Goal: Transaction & Acquisition: Purchase product/service

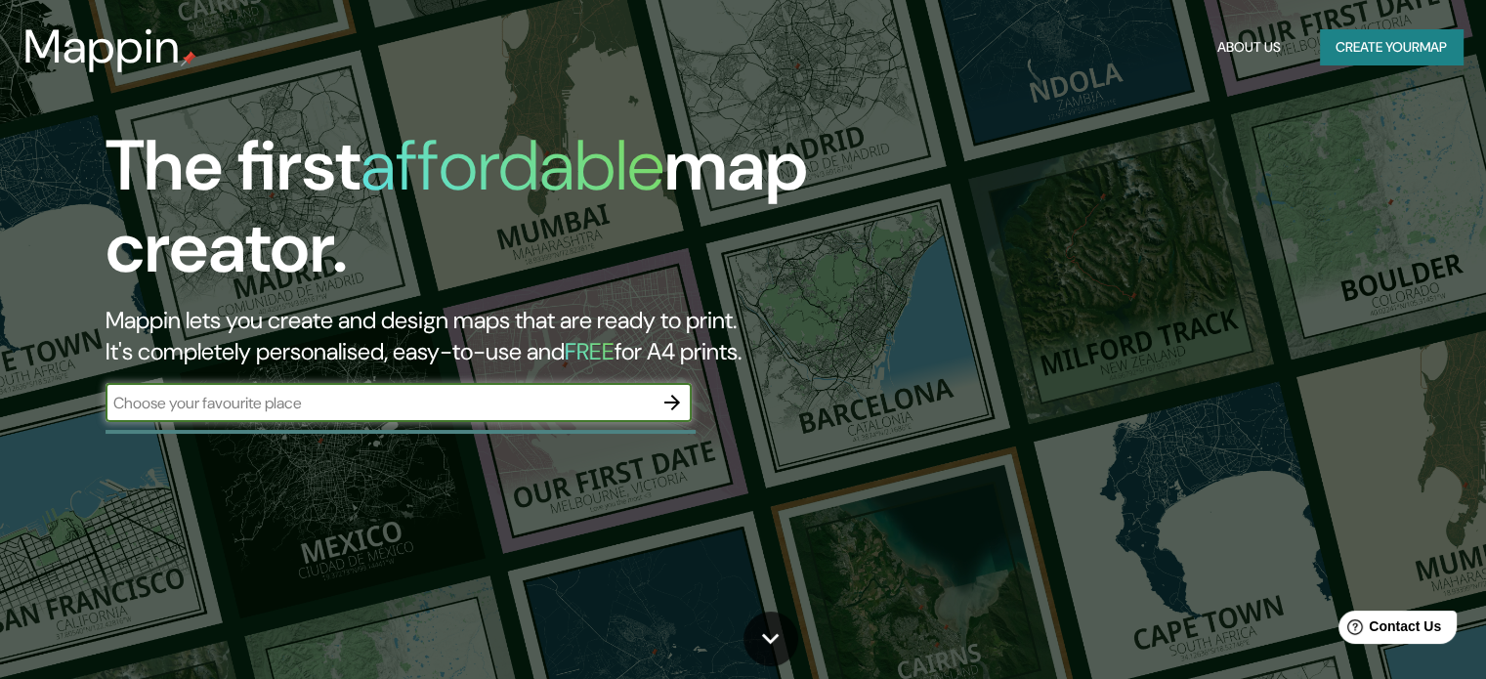
click at [536, 409] on input "text" at bounding box center [379, 403] width 547 height 22
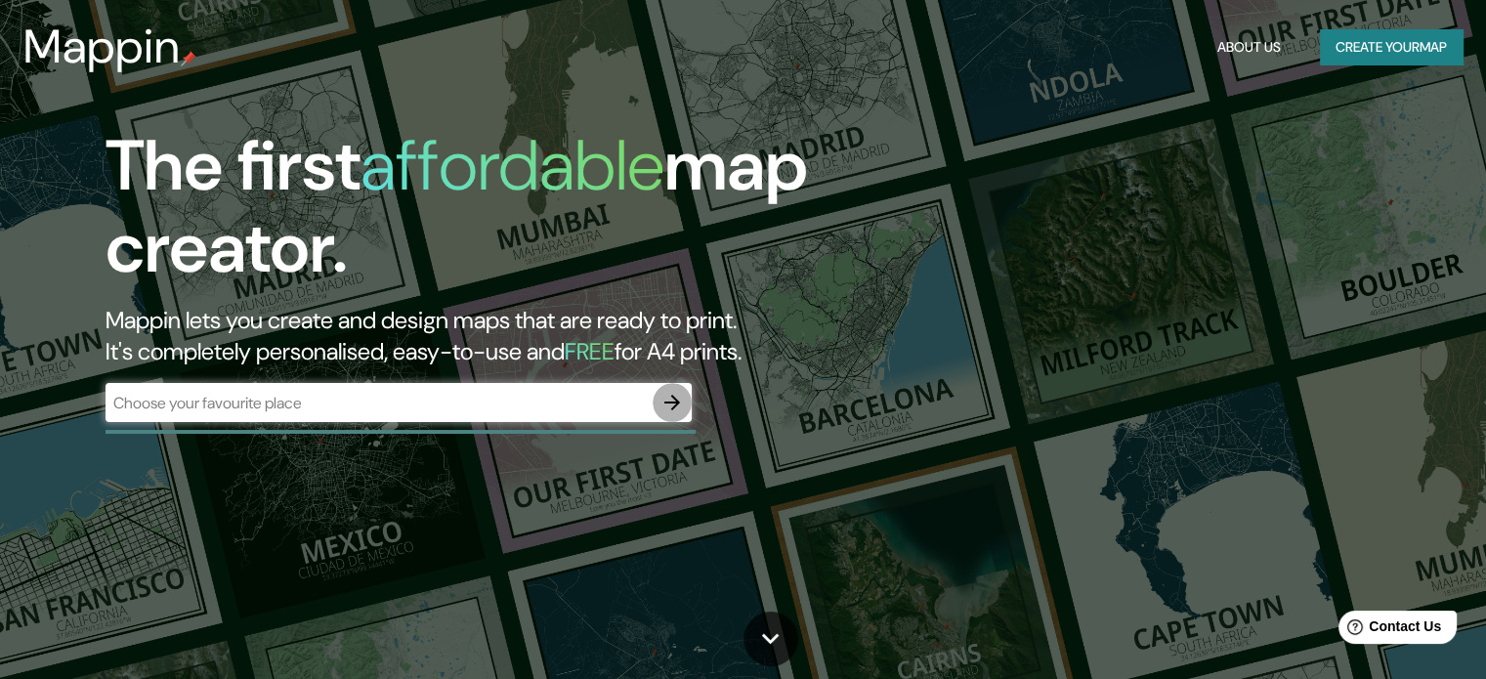
click at [677, 401] on icon "button" at bounding box center [673, 403] width 16 height 16
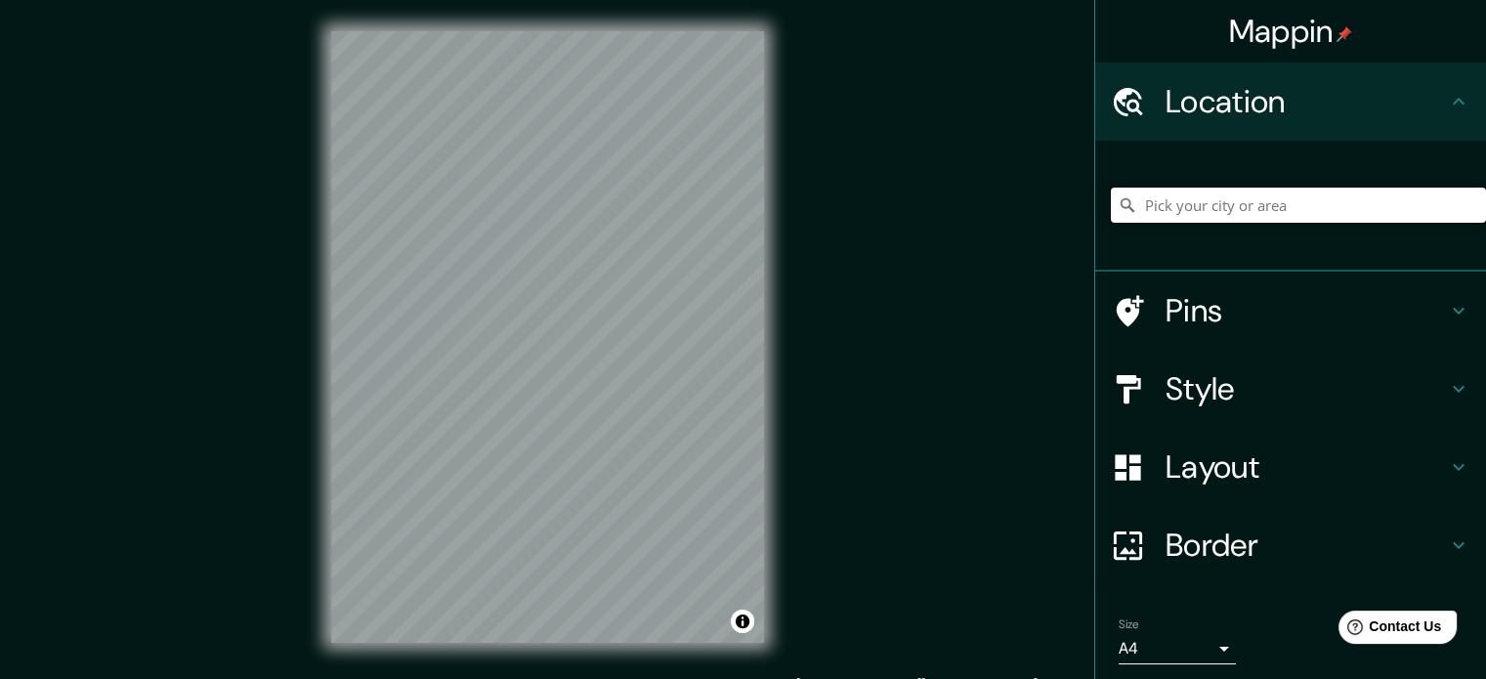
click at [1173, 218] on input "Pick your city or area" at bounding box center [1298, 205] width 375 height 35
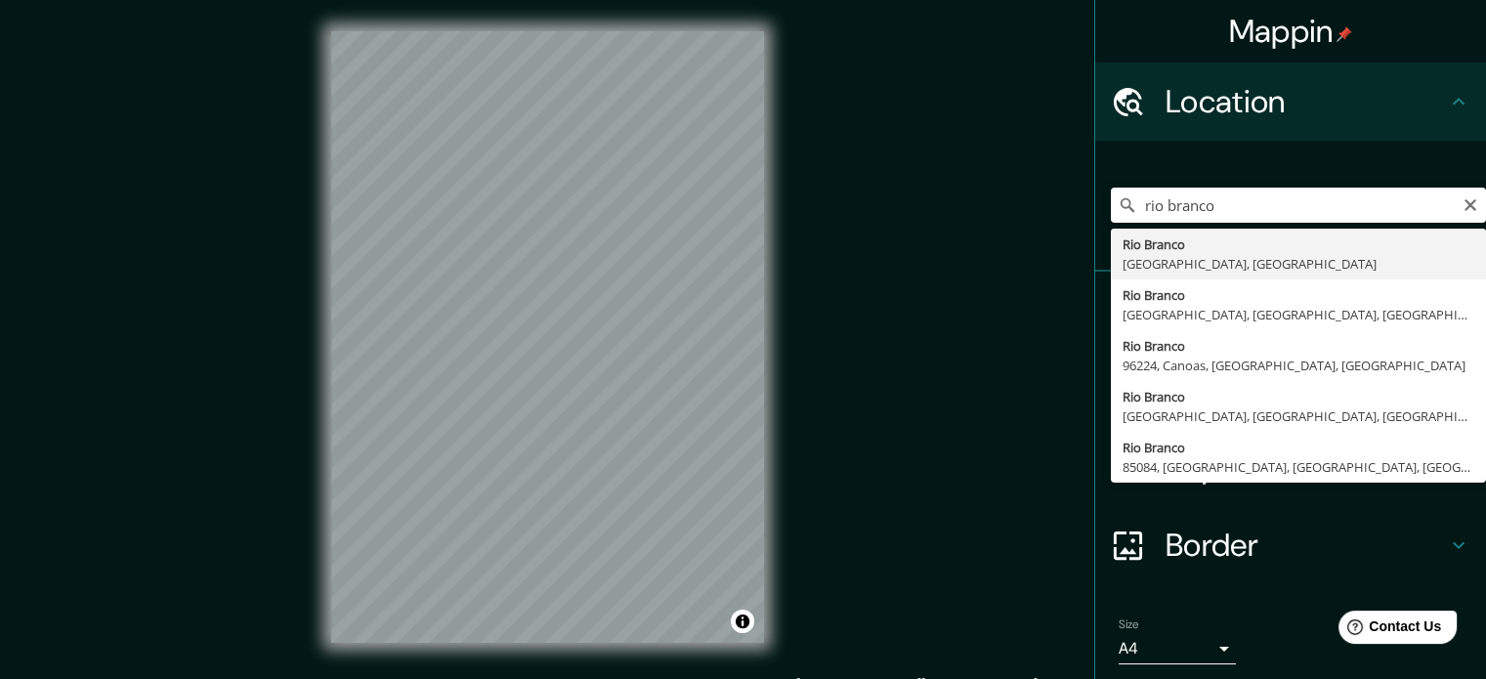
type input "[GEOGRAPHIC_DATA], [GEOGRAPHIC_DATA], [GEOGRAPHIC_DATA]"
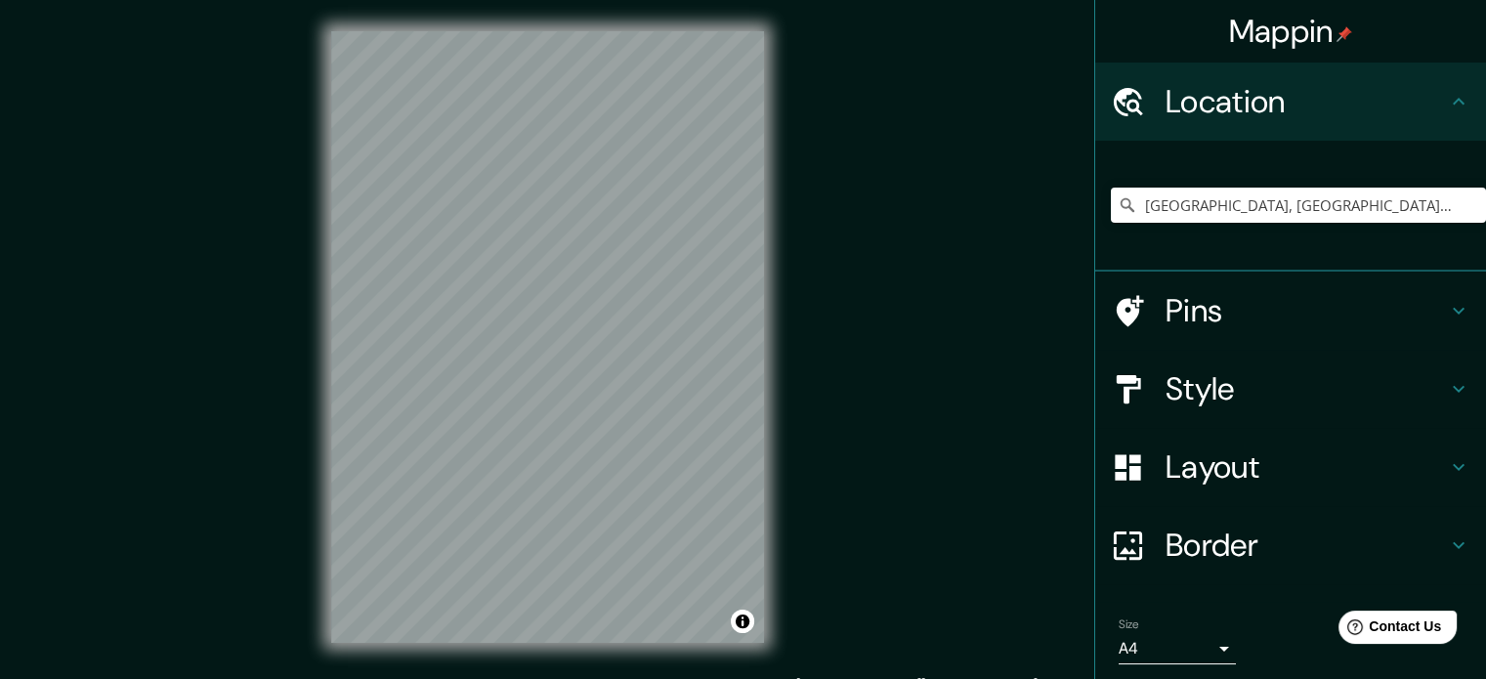
click at [1230, 321] on h4 "Pins" at bounding box center [1306, 310] width 281 height 39
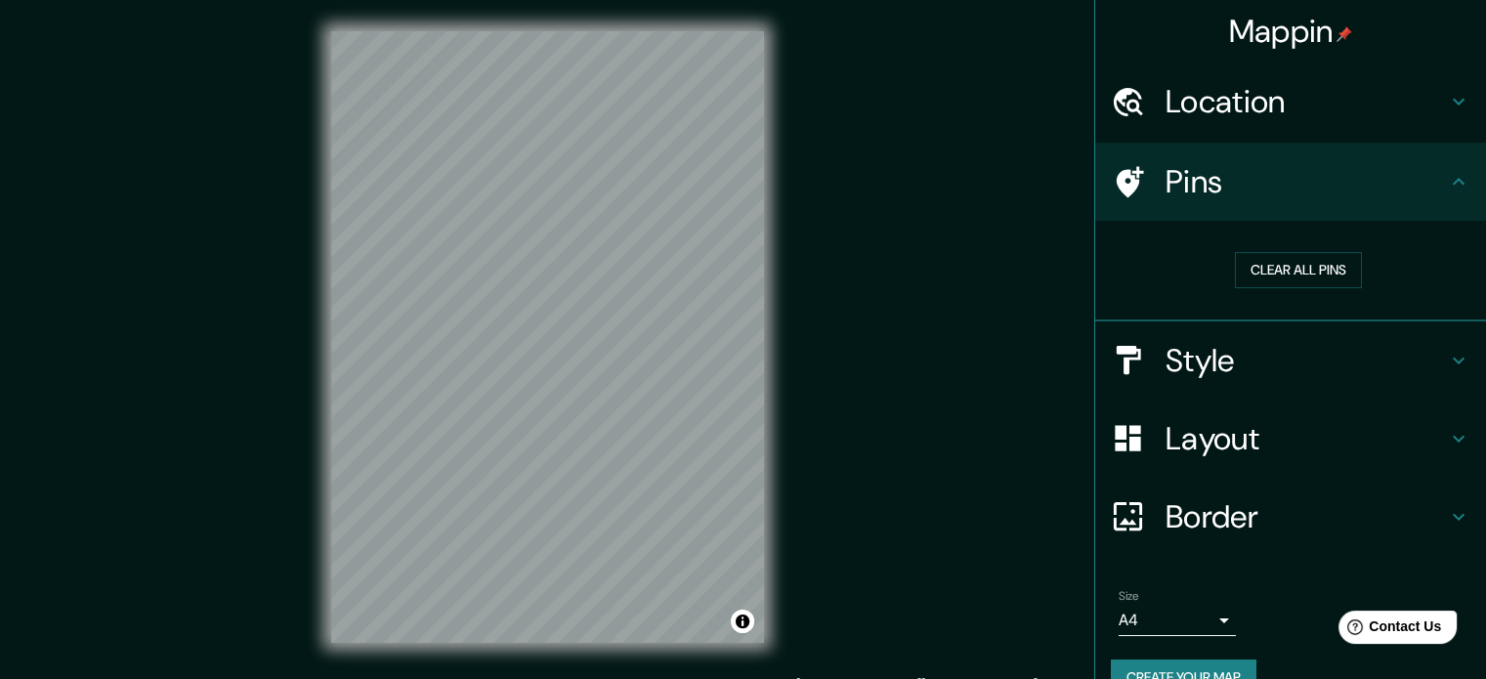
click at [1231, 366] on h4 "Style" at bounding box center [1306, 360] width 281 height 39
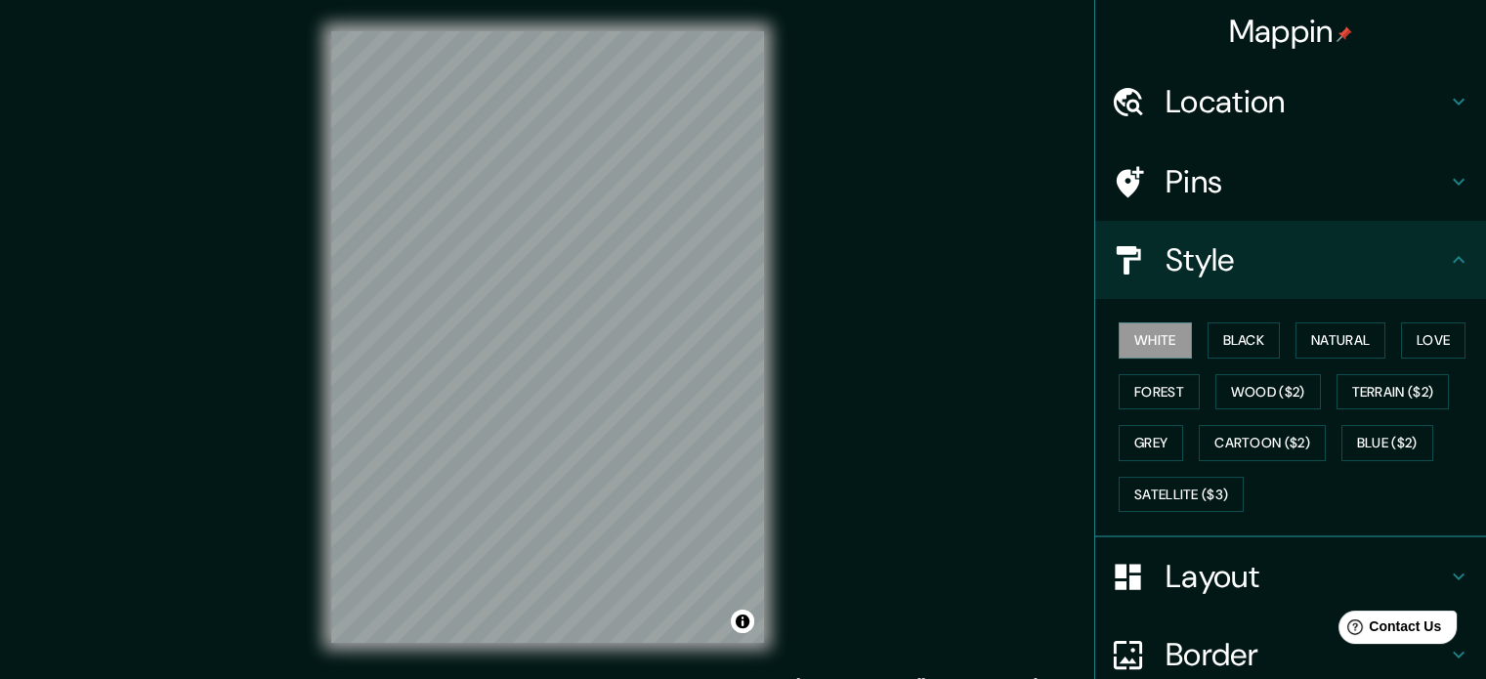
click at [1234, 360] on div "White Black Natural Love Forest Wood ($2) Terrain ($2) Grey Cartoon ($2) Blue (…" at bounding box center [1298, 417] width 375 height 205
click at [1230, 323] on button "Black" at bounding box center [1244, 341] width 73 height 36
click at [1325, 335] on button "Natural" at bounding box center [1341, 341] width 90 height 36
click at [1391, 345] on div "White Black Natural Love Forest Wood ($2) Terrain ($2) Grey Cartoon ($2) Blue (…" at bounding box center [1298, 417] width 375 height 205
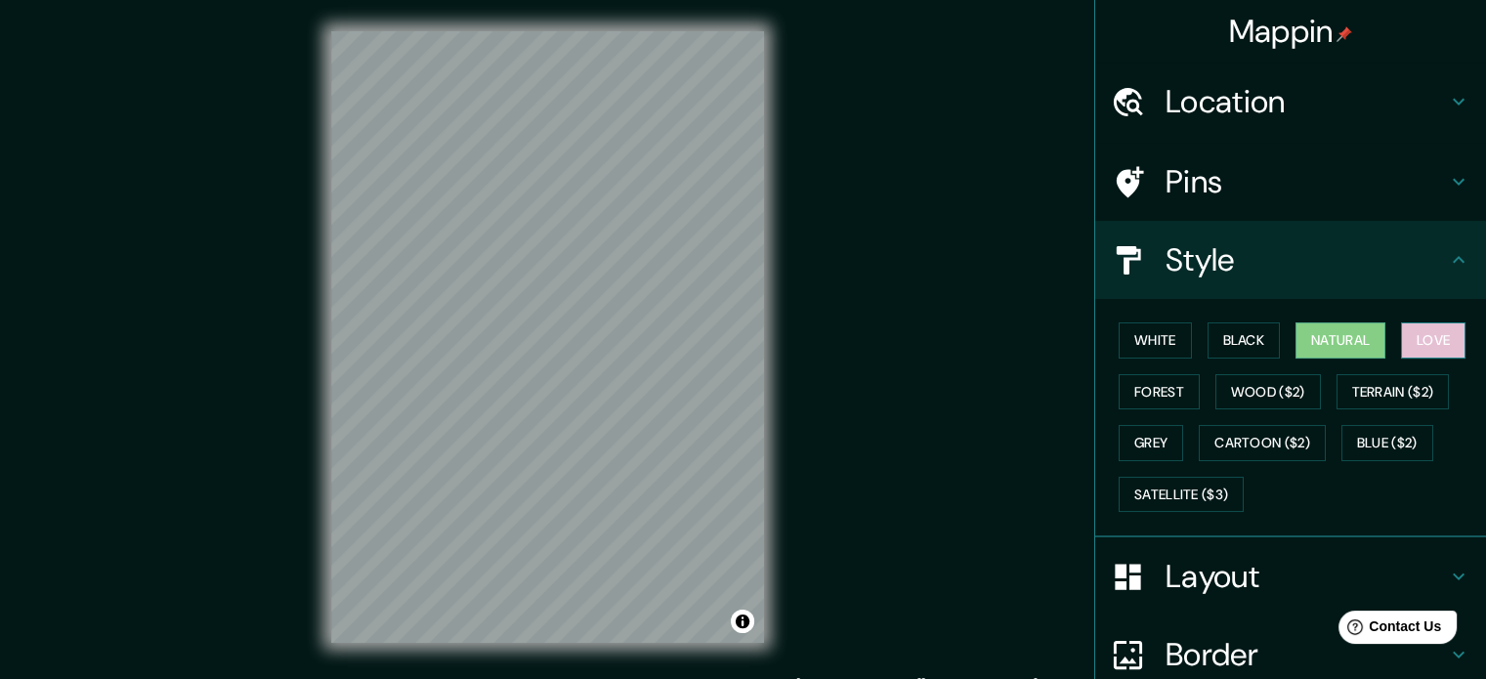
click at [1432, 328] on button "Love" at bounding box center [1433, 341] width 65 height 36
click at [1397, 387] on button "Terrain ($2)" at bounding box center [1393, 392] width 113 height 36
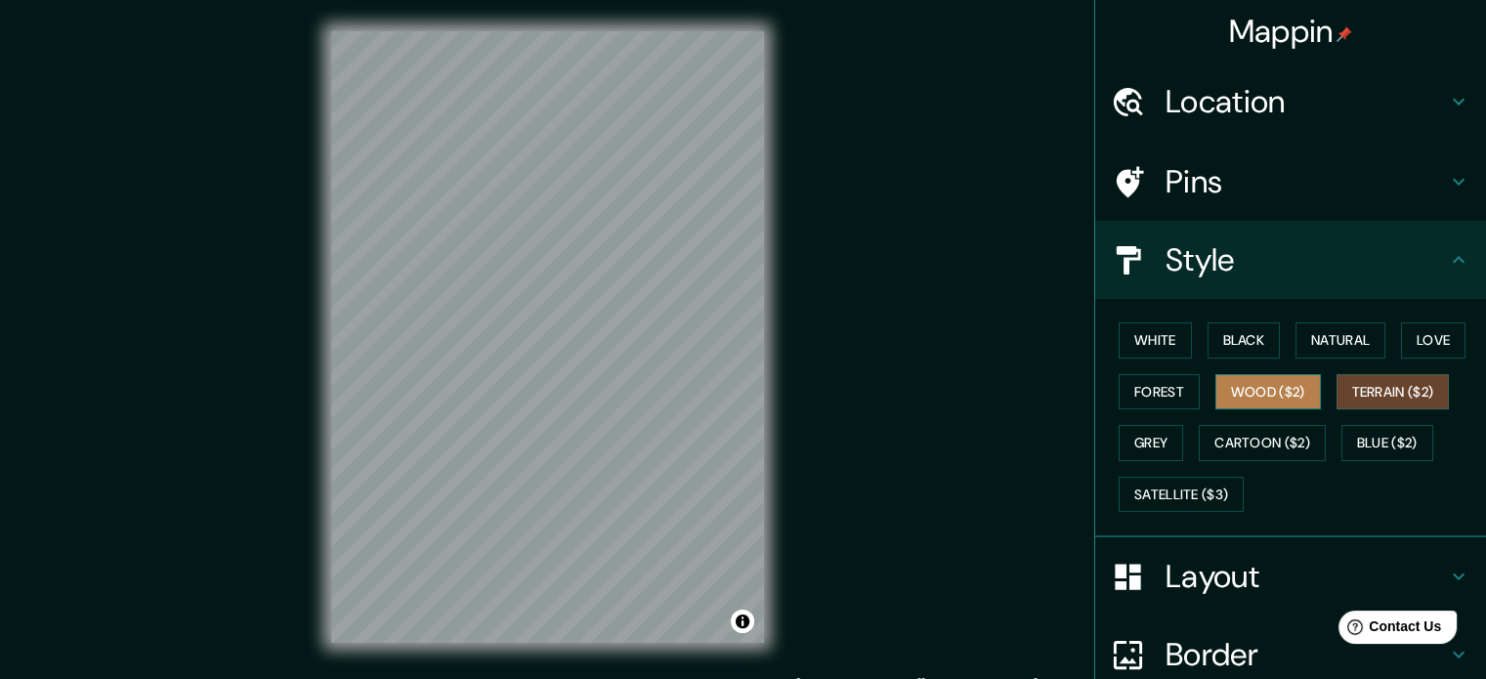
click at [1241, 404] on button "Wood ($2)" at bounding box center [1269, 392] width 106 height 36
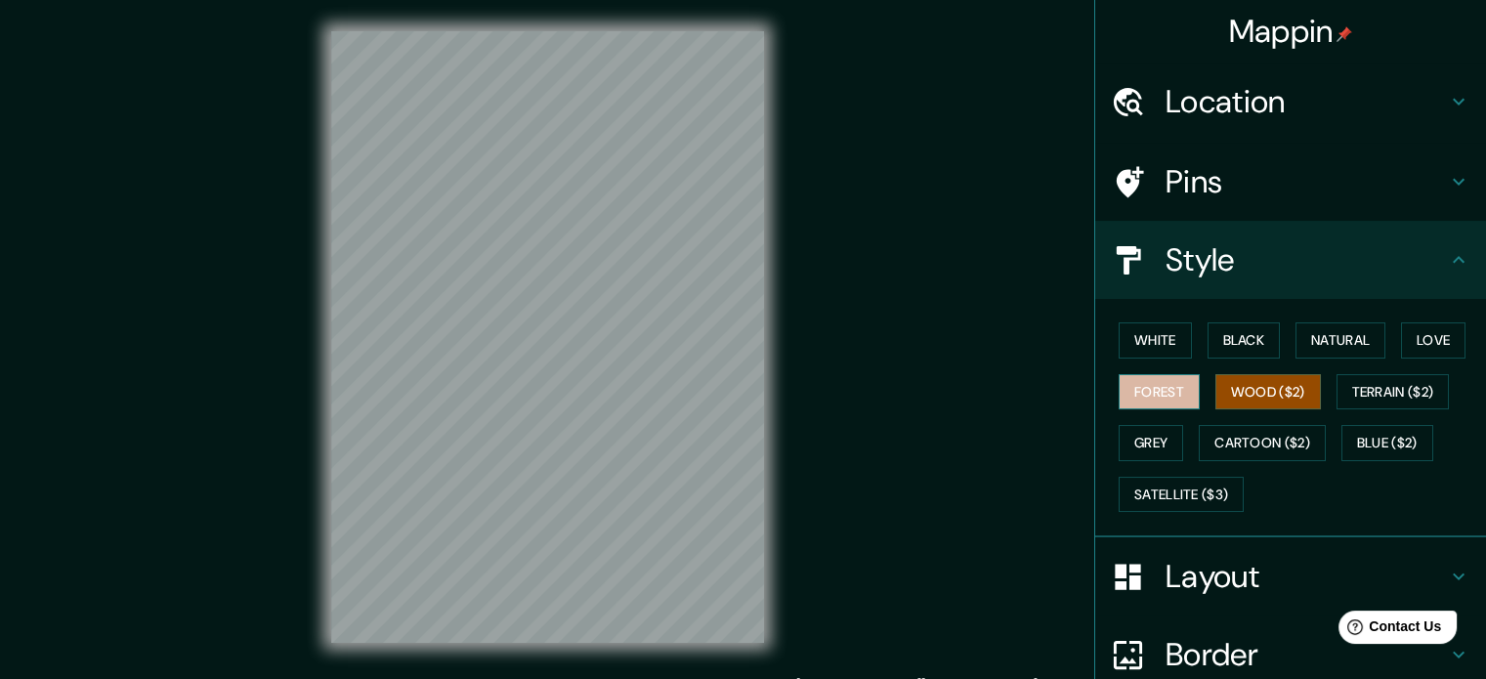
click at [1151, 385] on button "Forest" at bounding box center [1159, 392] width 81 height 36
click at [280, 343] on div "Mappin Location [GEOGRAPHIC_DATA], [GEOGRAPHIC_DATA], [GEOGRAPHIC_DATA] Pins St…" at bounding box center [743, 353] width 1486 height 706
click at [809, 460] on div "Mappin Location [GEOGRAPHIC_DATA], [GEOGRAPHIC_DATA], [GEOGRAPHIC_DATA] Pins St…" at bounding box center [743, 353] width 1486 height 706
click at [1273, 281] on div "Style" at bounding box center [1291, 260] width 391 height 78
click at [1250, 152] on div "Pins" at bounding box center [1291, 182] width 391 height 78
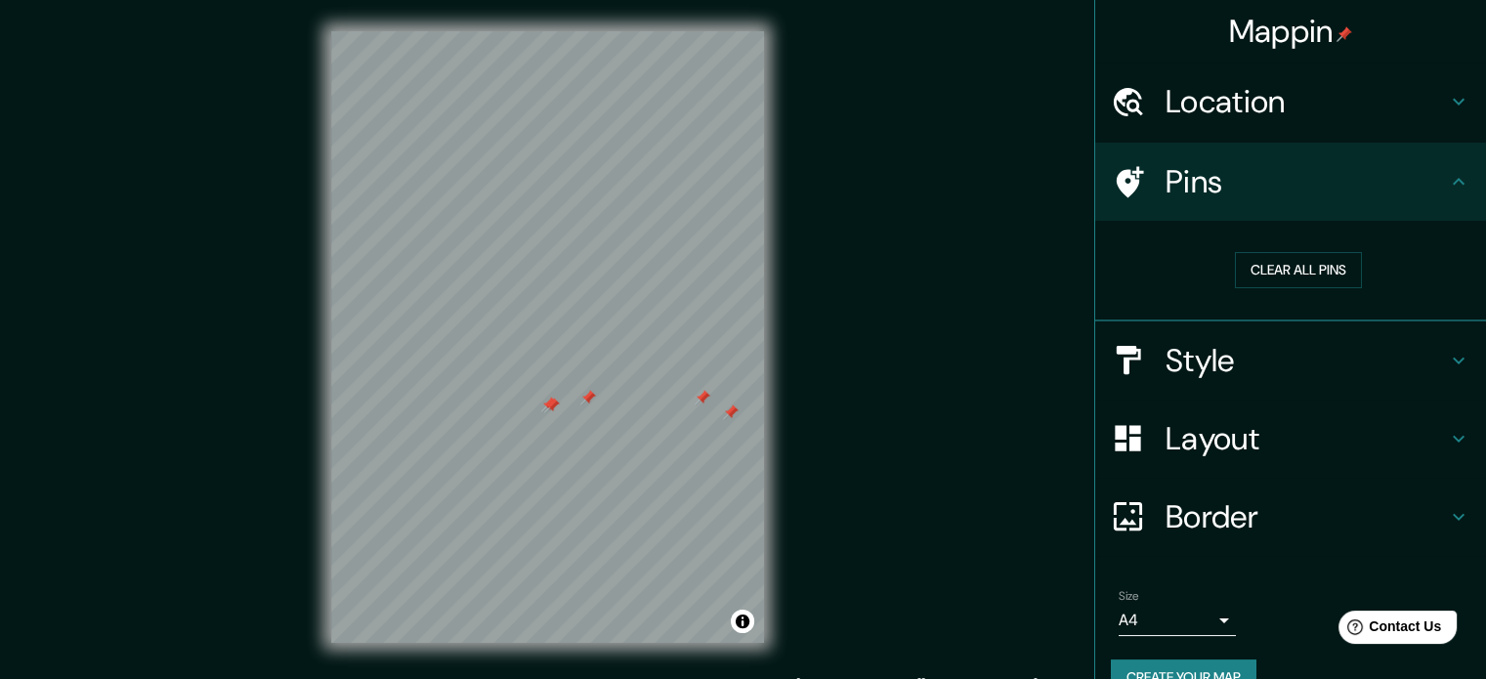
click at [1314, 34] on h4 "Mappin" at bounding box center [1291, 31] width 124 height 39
click at [1236, 119] on h4 "Location" at bounding box center [1306, 101] width 281 height 39
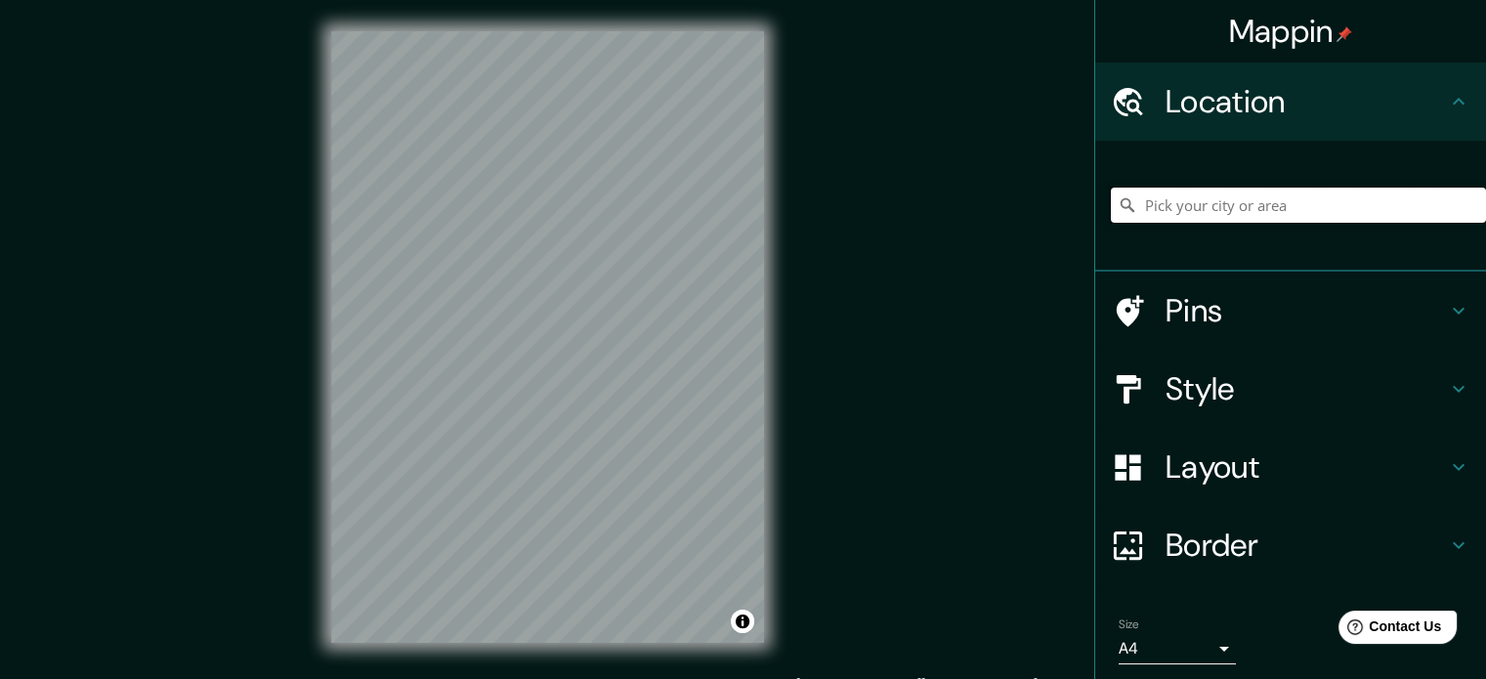
click at [1209, 197] on input "Pick your city or area" at bounding box center [1298, 205] width 375 height 35
type input "[GEOGRAPHIC_DATA], [GEOGRAPHIC_DATA], [GEOGRAPHIC_DATA]"
click at [1137, 390] on div at bounding box center [1138, 389] width 55 height 34
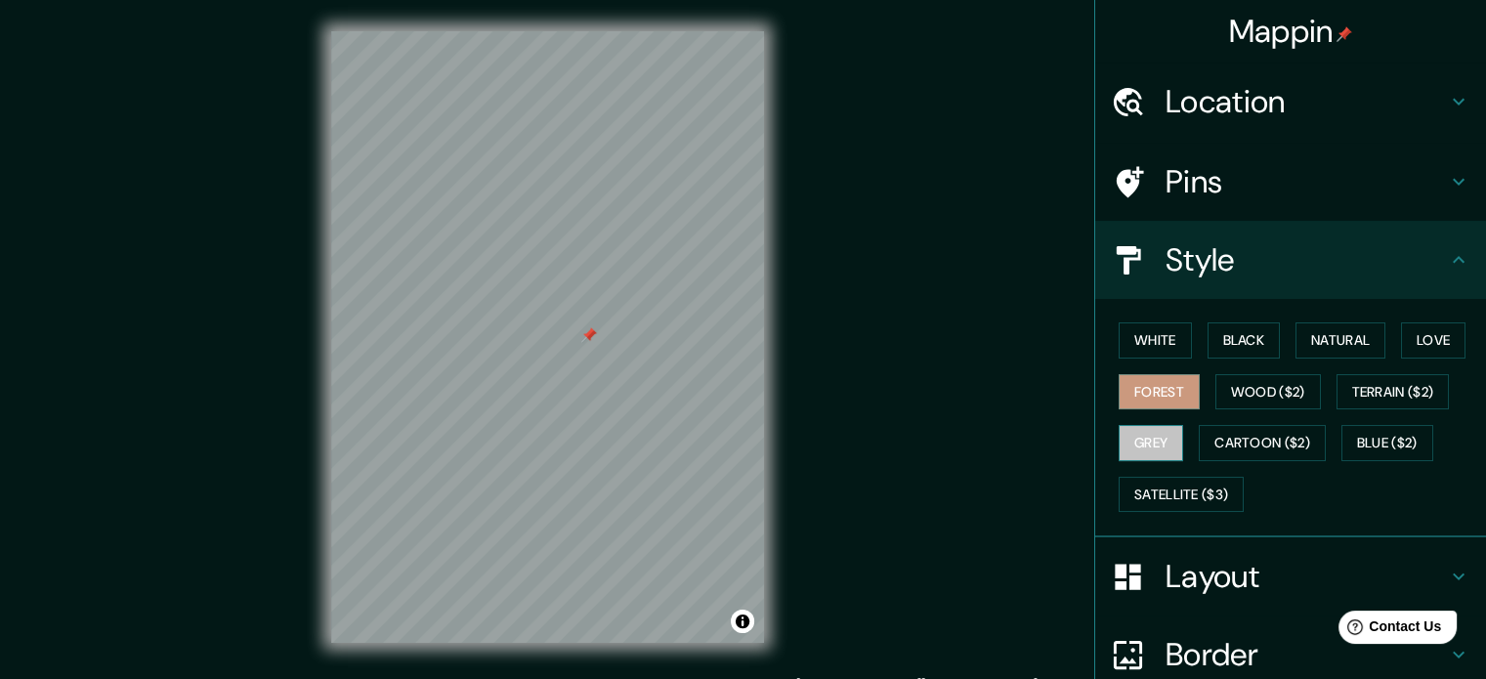
click at [1158, 445] on button "Grey" at bounding box center [1151, 443] width 65 height 36
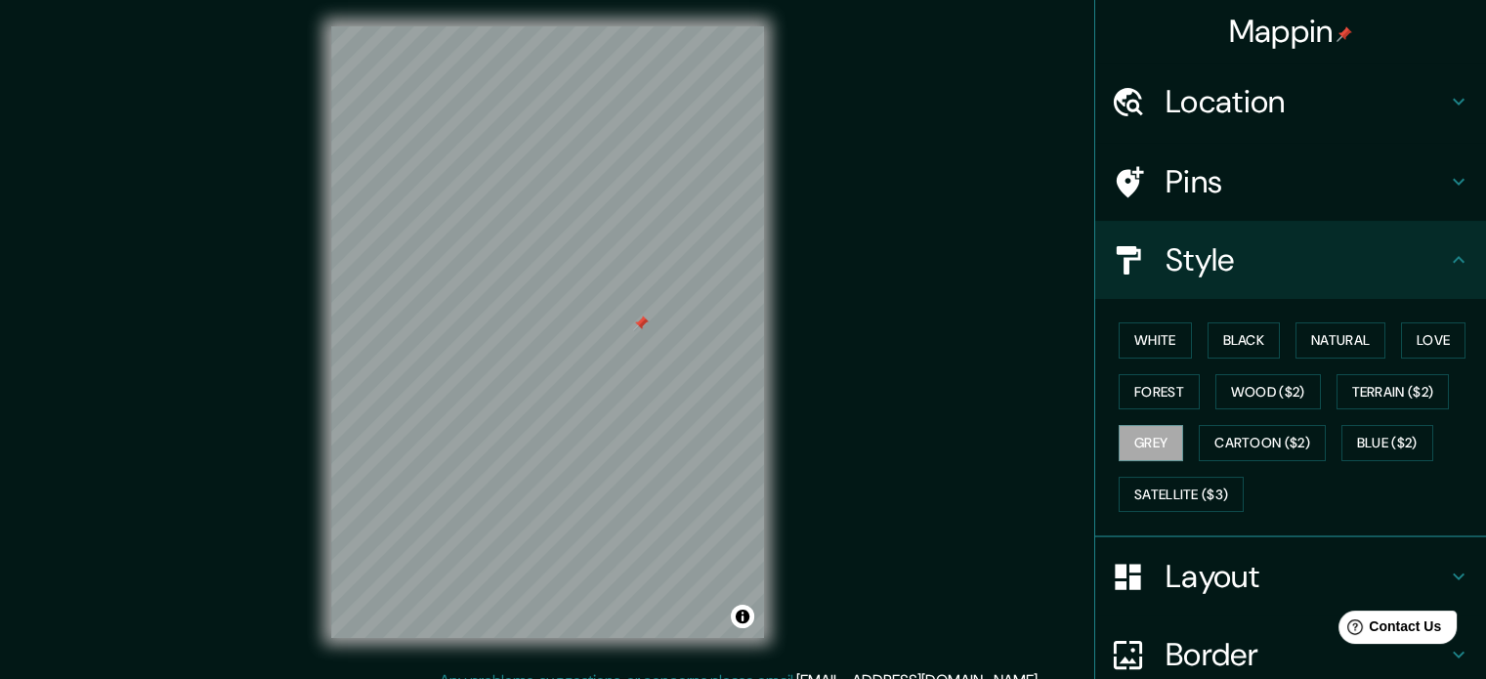
scroll to position [7, 0]
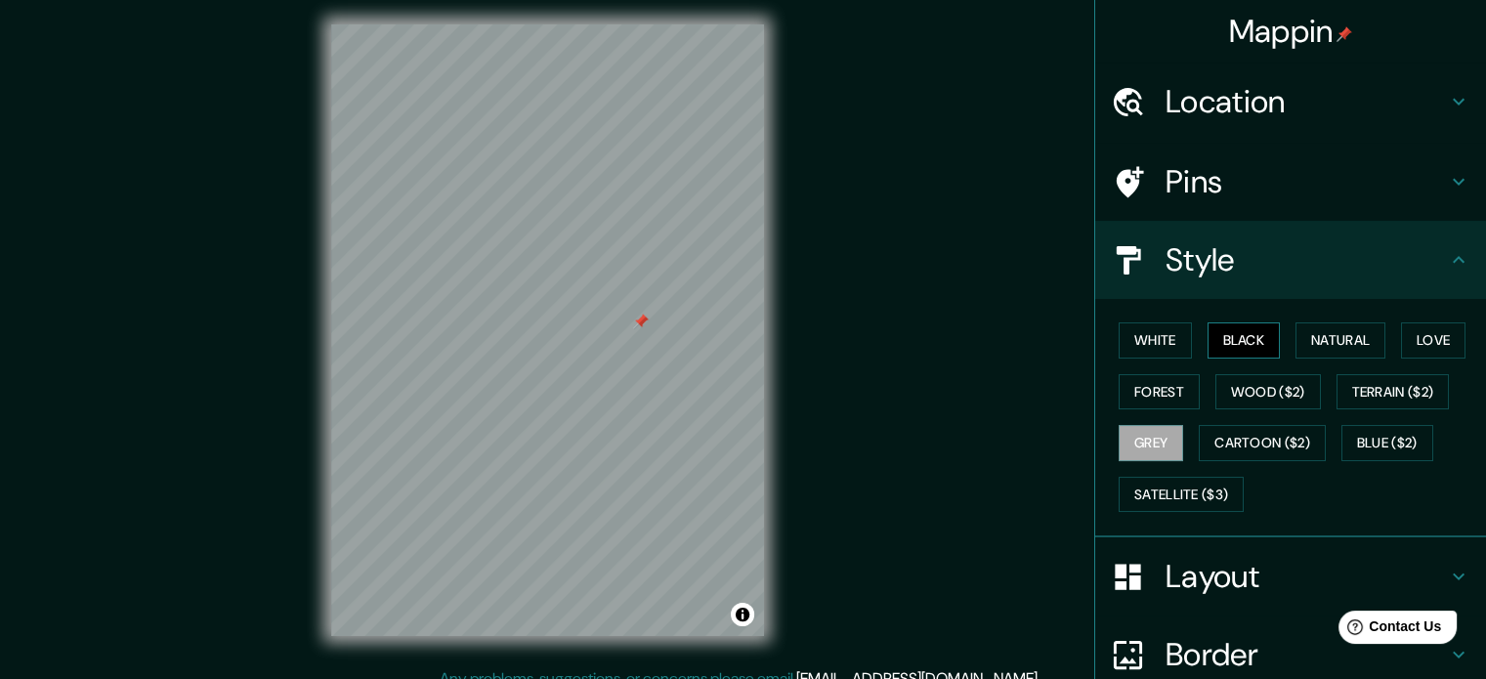
click at [1267, 338] on button "Black" at bounding box center [1244, 341] width 73 height 36
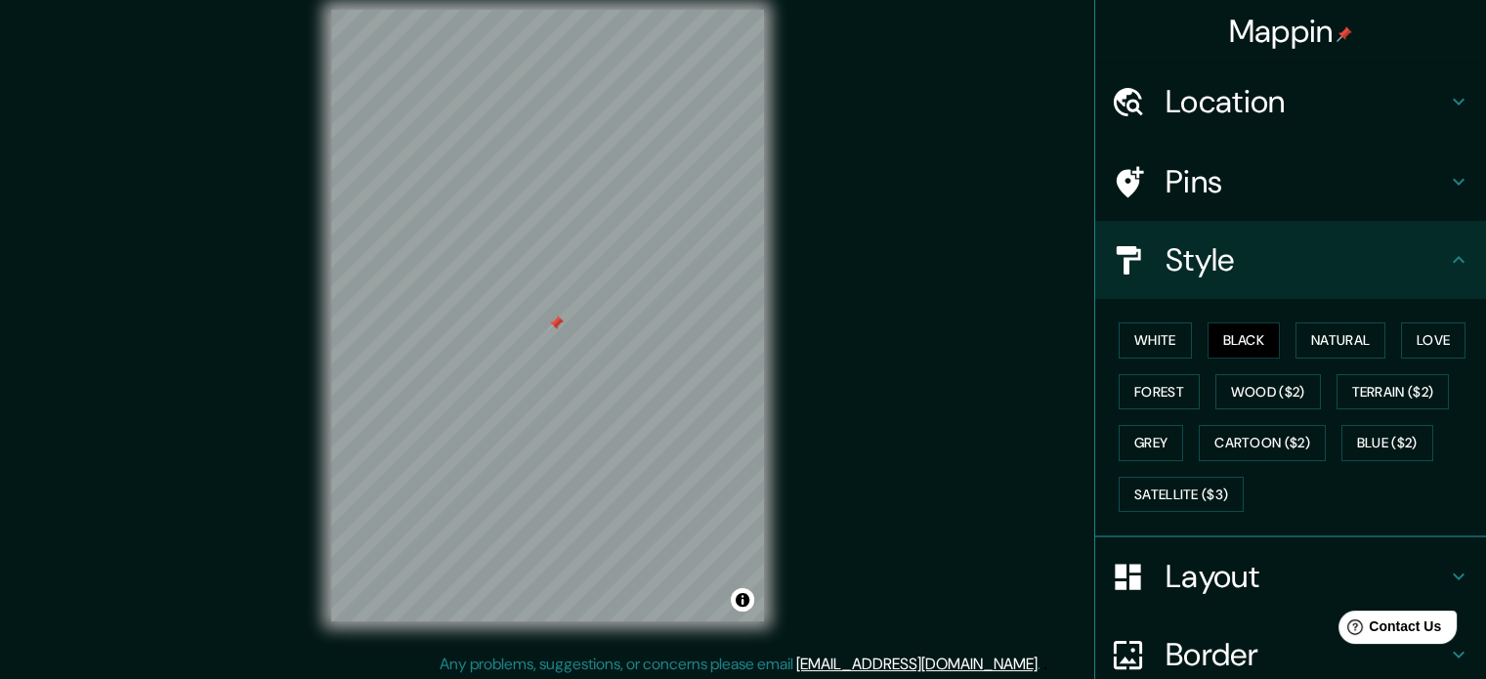
scroll to position [25, 0]
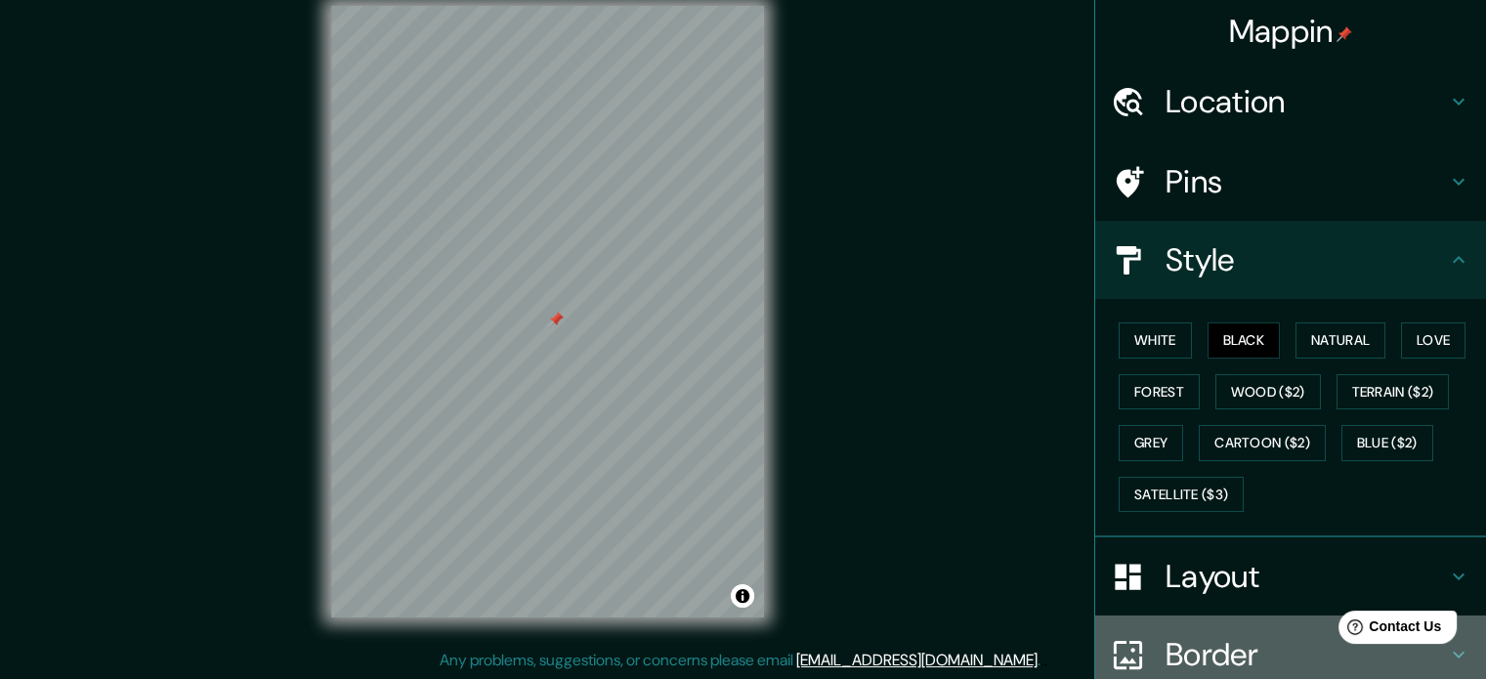
click at [1197, 664] on h4 "Border" at bounding box center [1306, 654] width 281 height 39
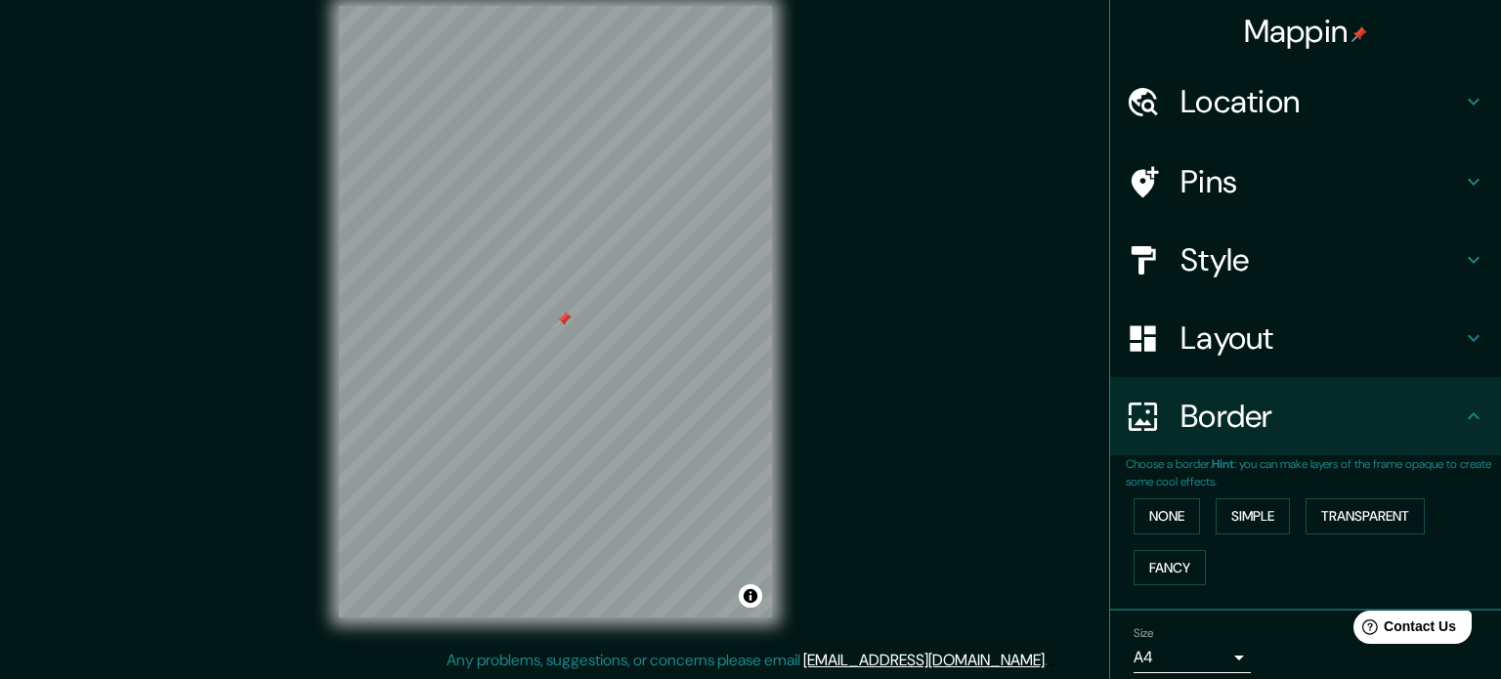
click at [1152, 654] on body "Mappin Location [GEOGRAPHIC_DATA], [GEOGRAPHIC_DATA], [GEOGRAPHIC_DATA] [GEOGRA…" at bounding box center [750, 314] width 1501 height 679
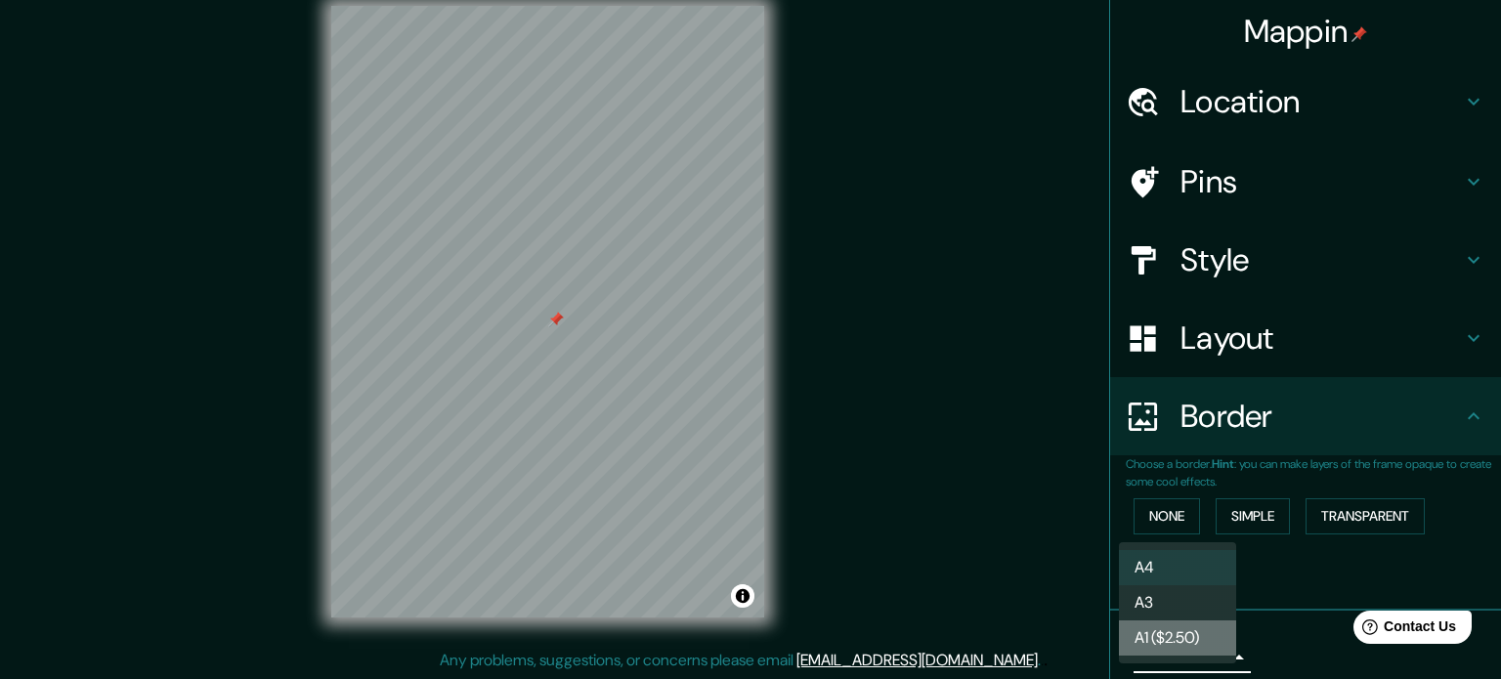
click at [1169, 633] on li "A1 ($2.50)" at bounding box center [1177, 638] width 117 height 35
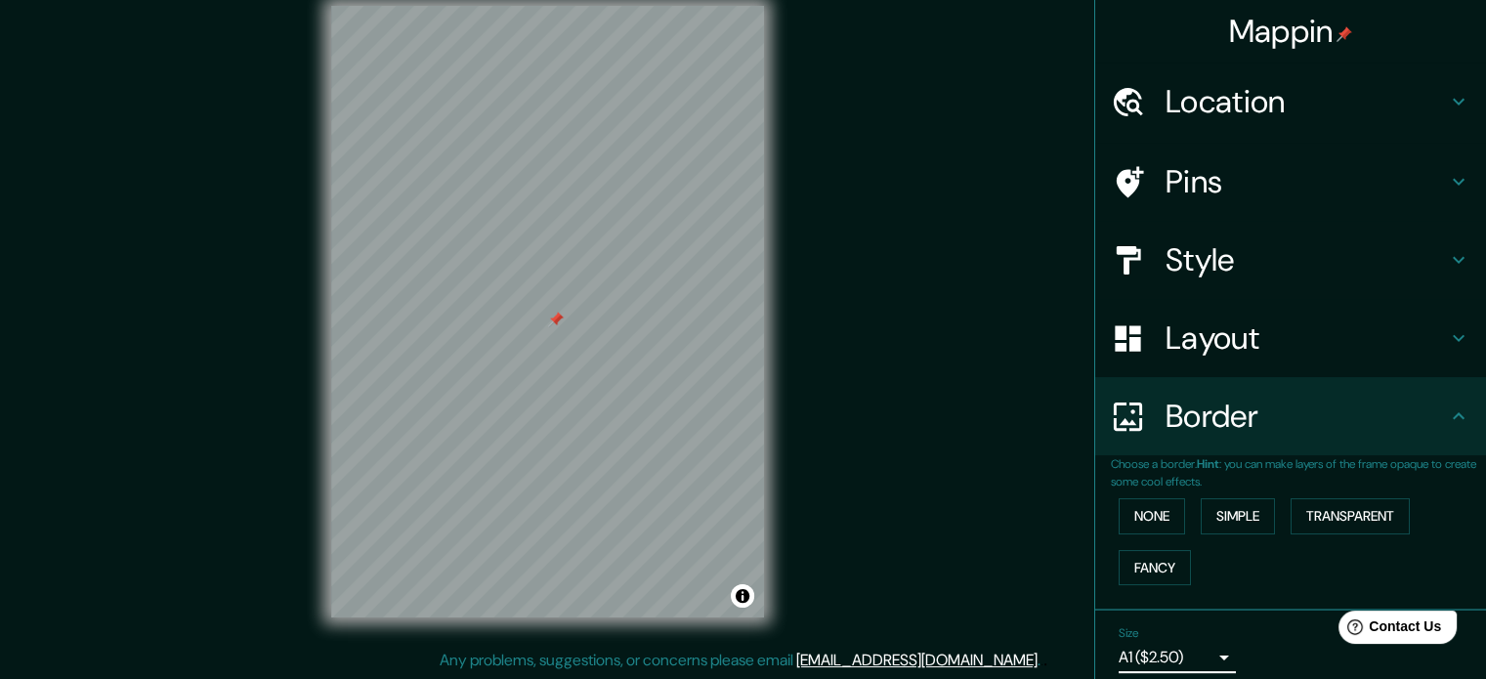
click at [1169, 654] on body "Mappin Location [GEOGRAPHIC_DATA], [GEOGRAPHIC_DATA], [GEOGRAPHIC_DATA] [GEOGRA…" at bounding box center [743, 314] width 1486 height 679
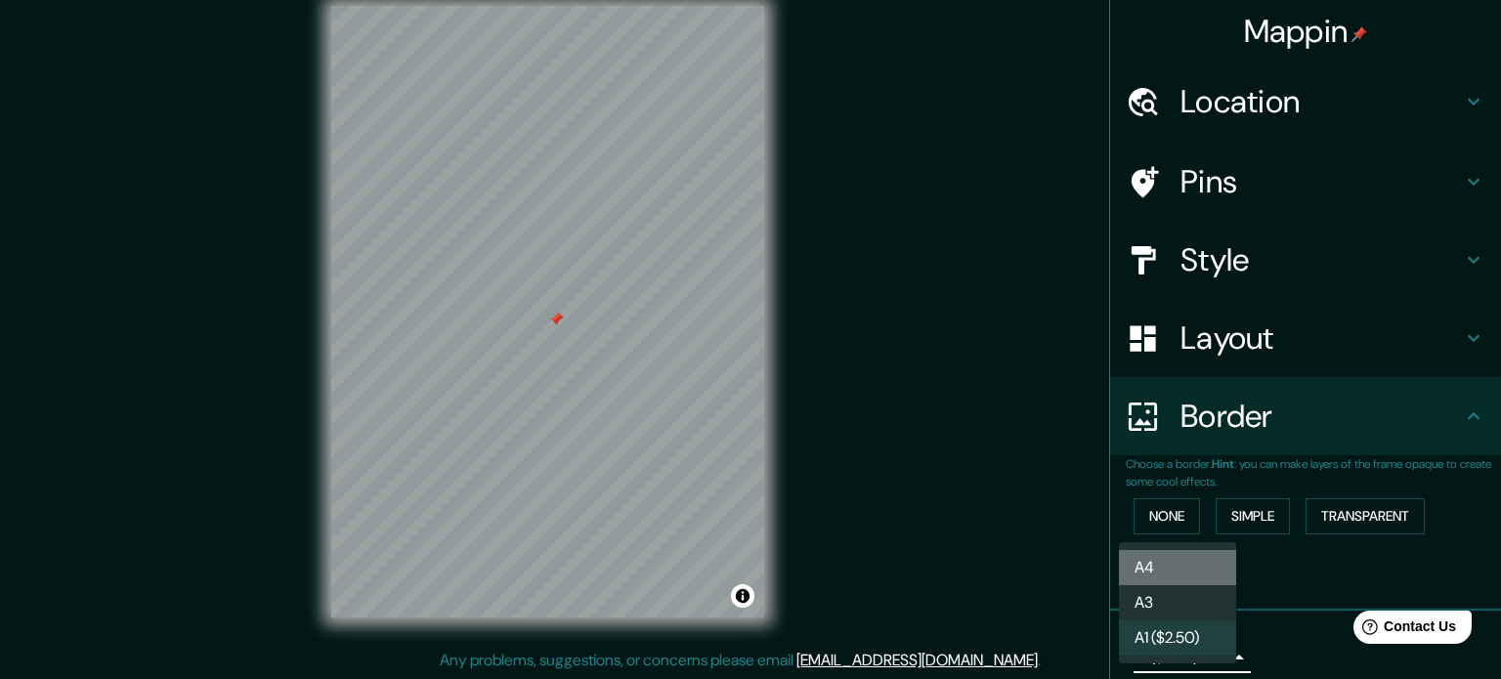
click at [1157, 576] on li "A4" at bounding box center [1177, 567] width 117 height 35
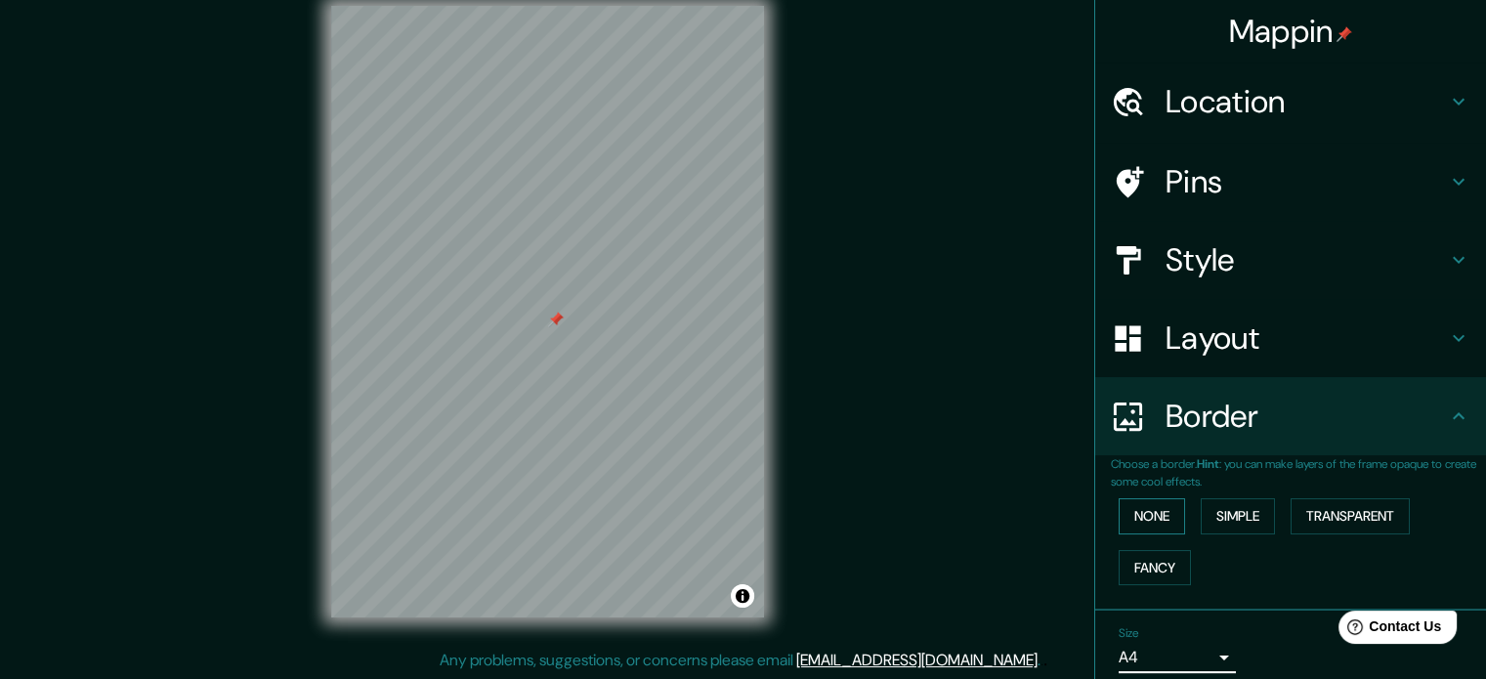
click at [1154, 507] on button "None" at bounding box center [1152, 516] width 66 height 36
click at [1221, 513] on button "Simple" at bounding box center [1238, 516] width 74 height 36
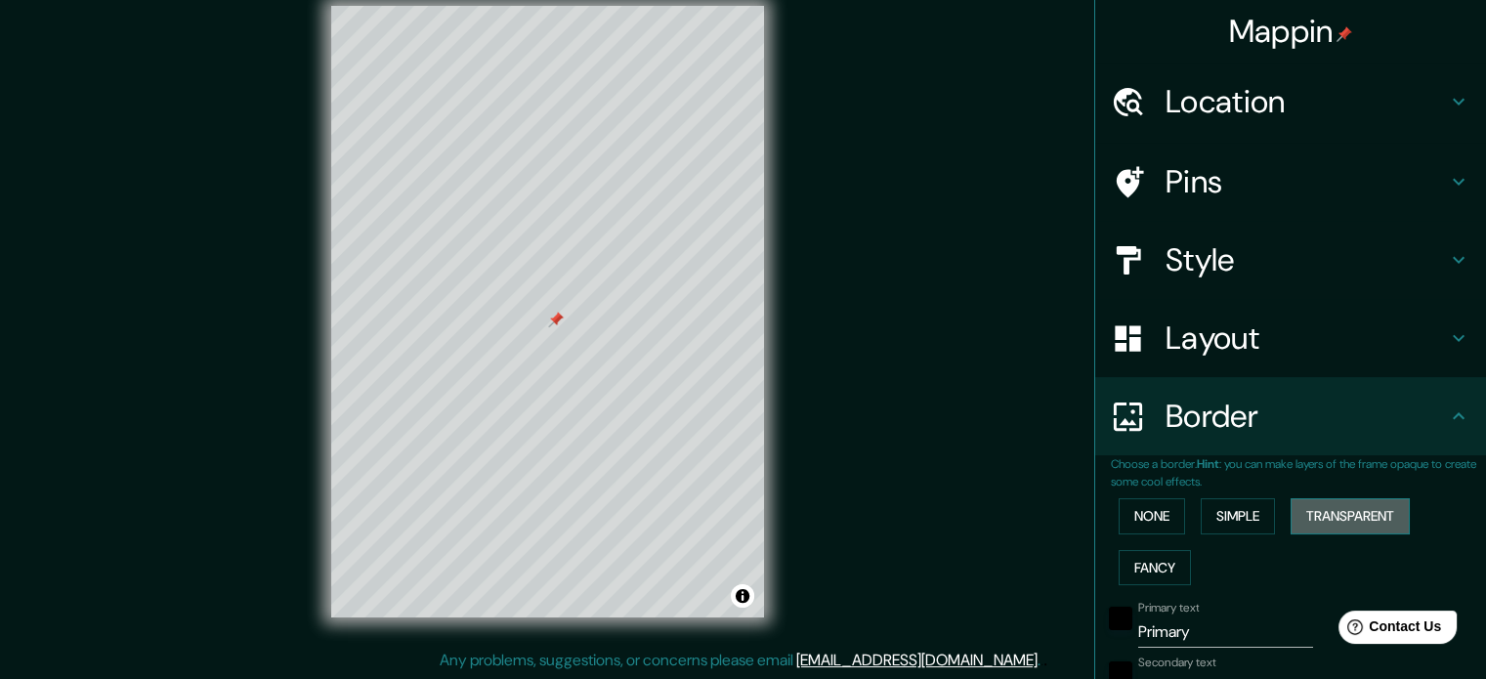
click at [1364, 515] on button "Transparent" at bounding box center [1350, 516] width 119 height 36
click at [1172, 558] on button "Fancy" at bounding box center [1155, 568] width 72 height 36
click at [1154, 540] on div "None Simple Transparent Fancy" at bounding box center [1298, 542] width 375 height 103
click at [1141, 526] on button "None" at bounding box center [1152, 516] width 66 height 36
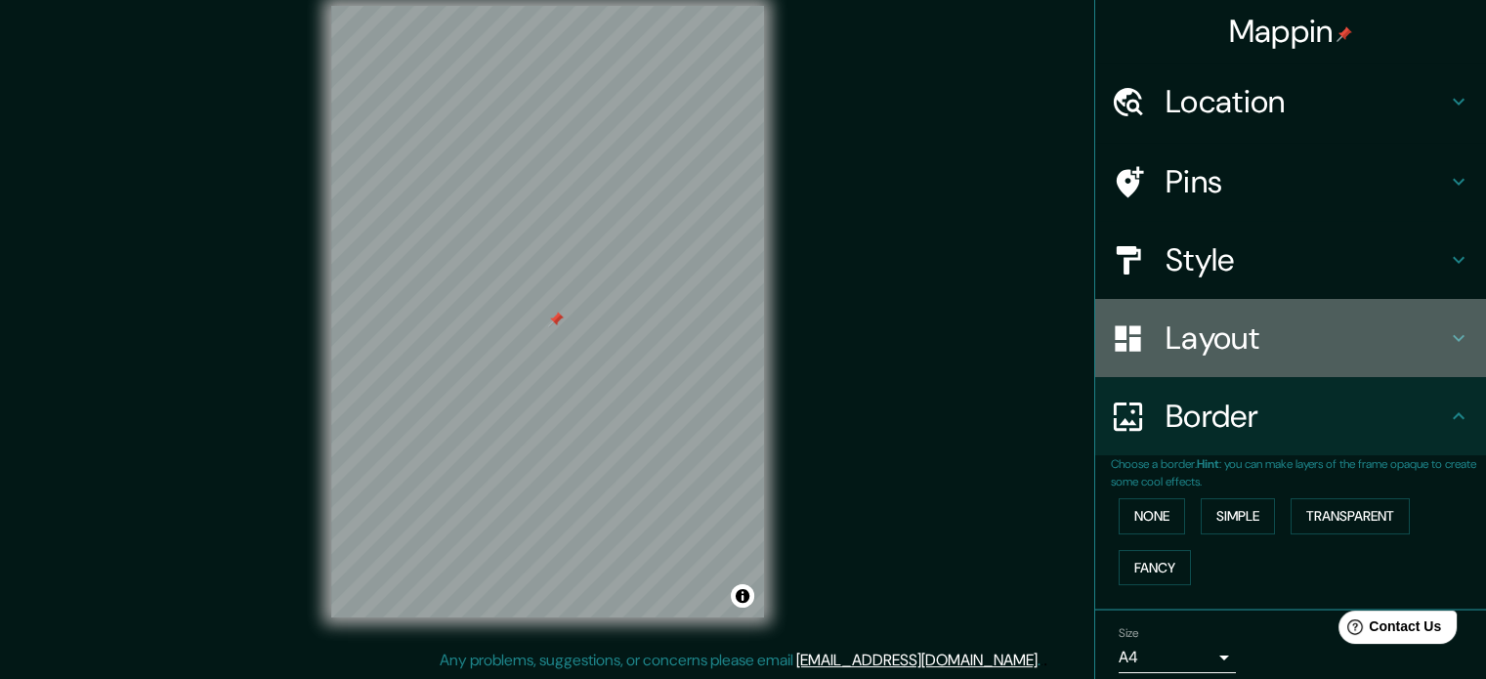
click at [1188, 341] on h4 "Layout" at bounding box center [1306, 338] width 281 height 39
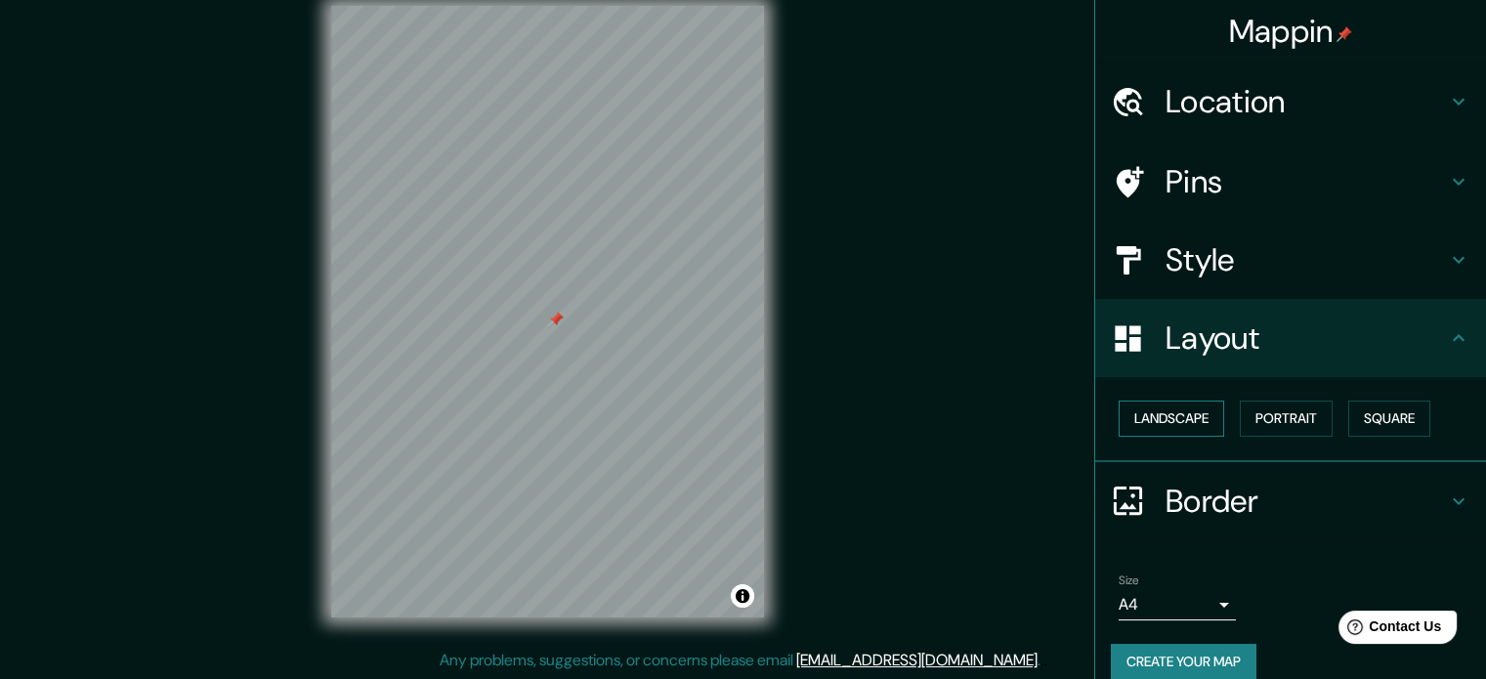
click at [1181, 421] on button "Landscape" at bounding box center [1172, 419] width 106 height 36
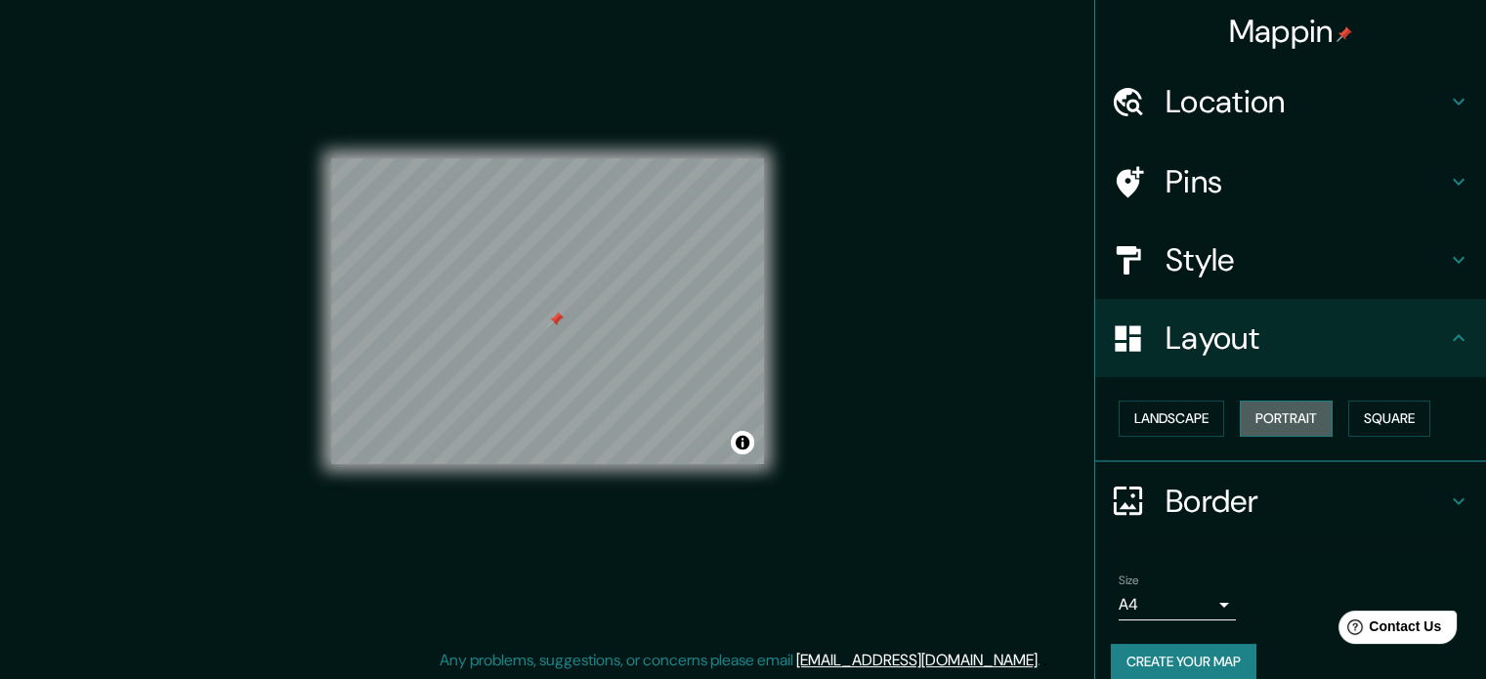
click at [1272, 419] on button "Portrait" at bounding box center [1286, 419] width 93 height 36
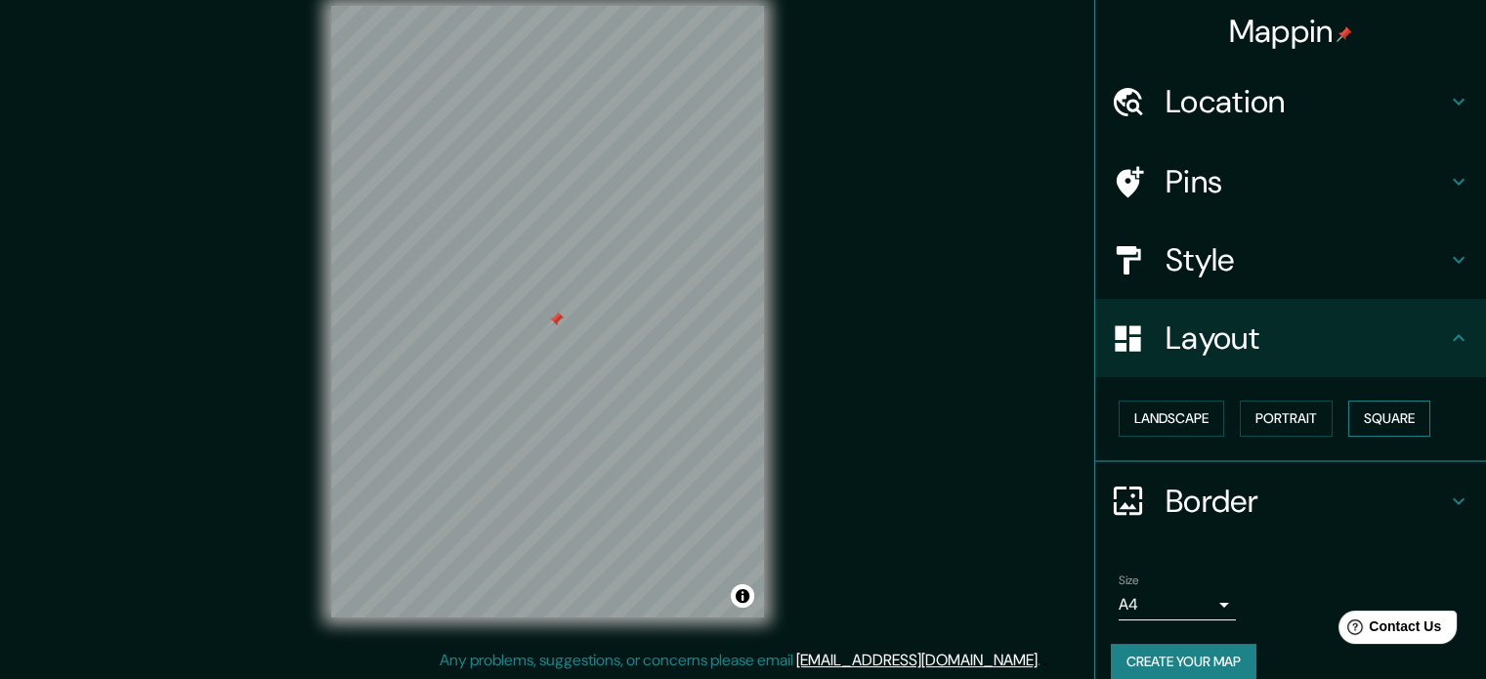
click at [1363, 431] on button "Square" at bounding box center [1390, 419] width 82 height 36
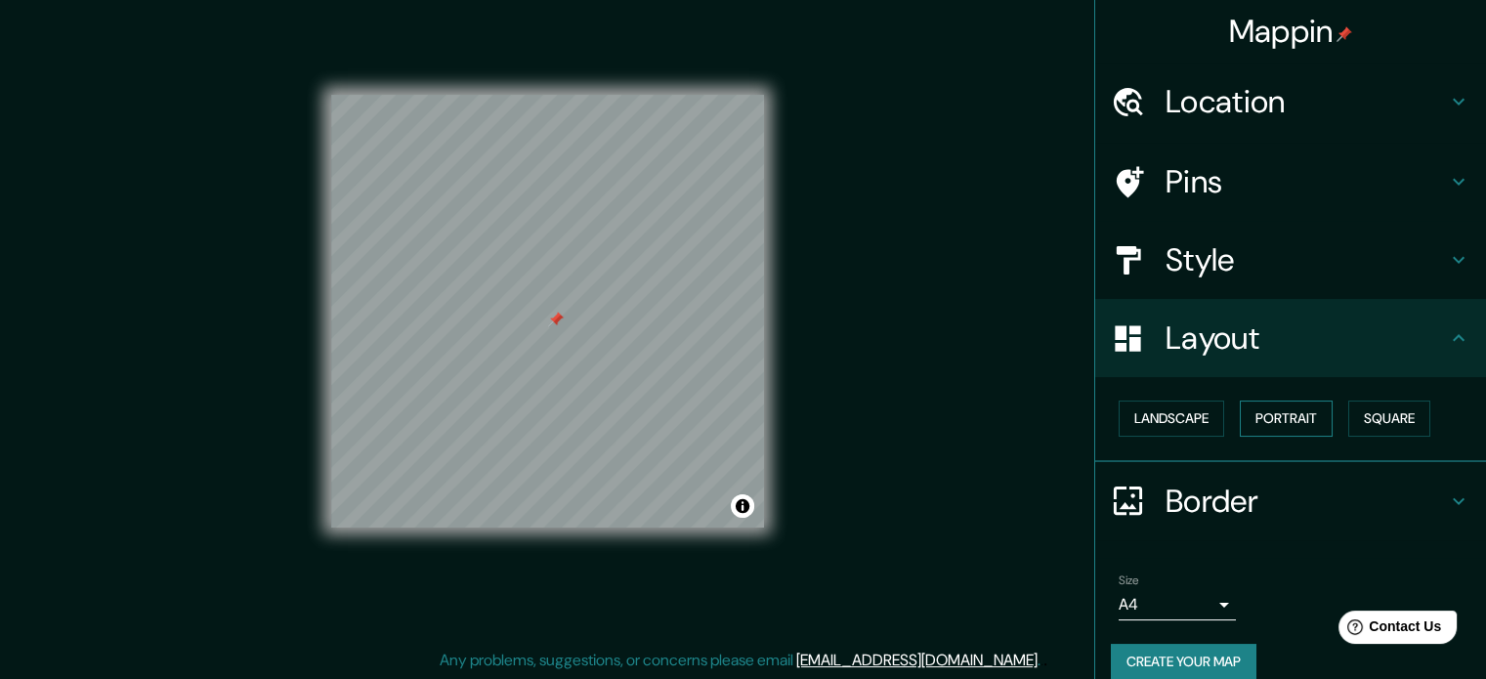
click at [1292, 421] on button "Portrait" at bounding box center [1286, 419] width 93 height 36
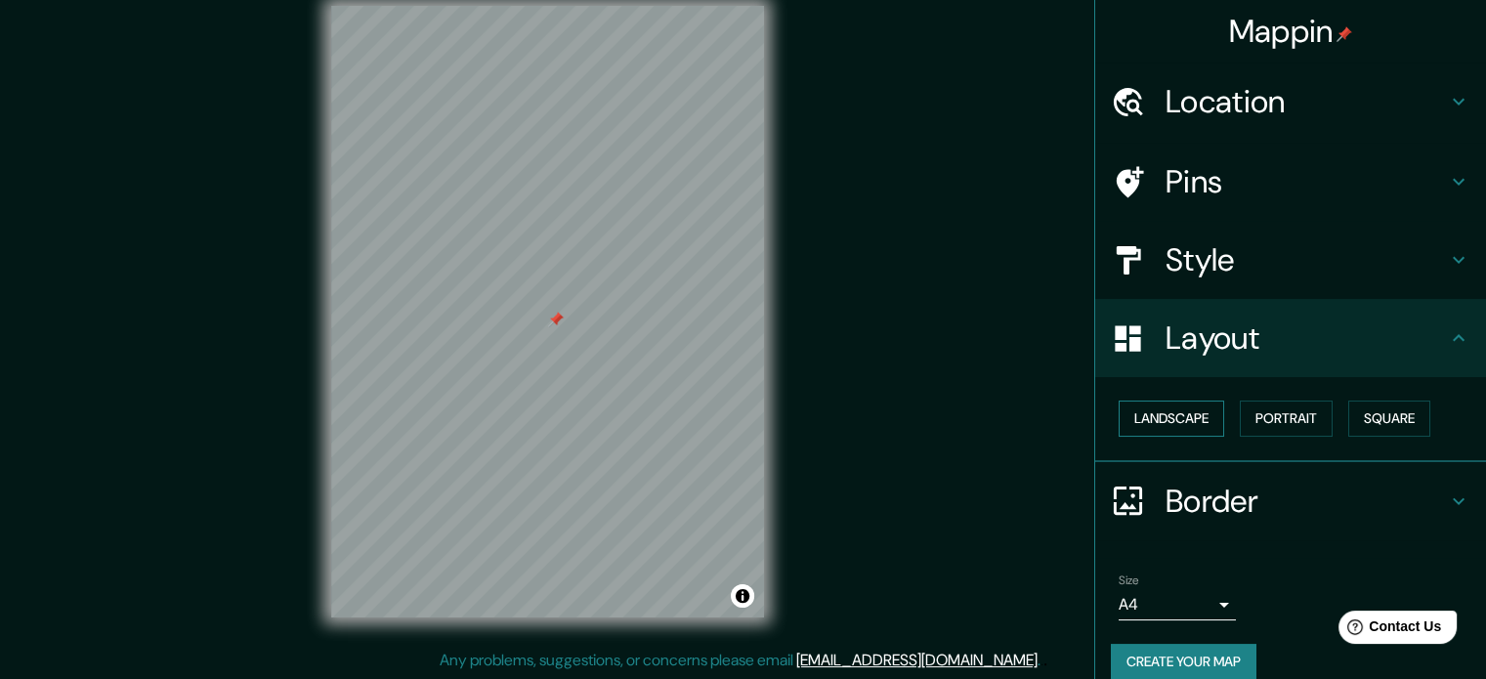
click at [1194, 416] on button "Landscape" at bounding box center [1172, 419] width 106 height 36
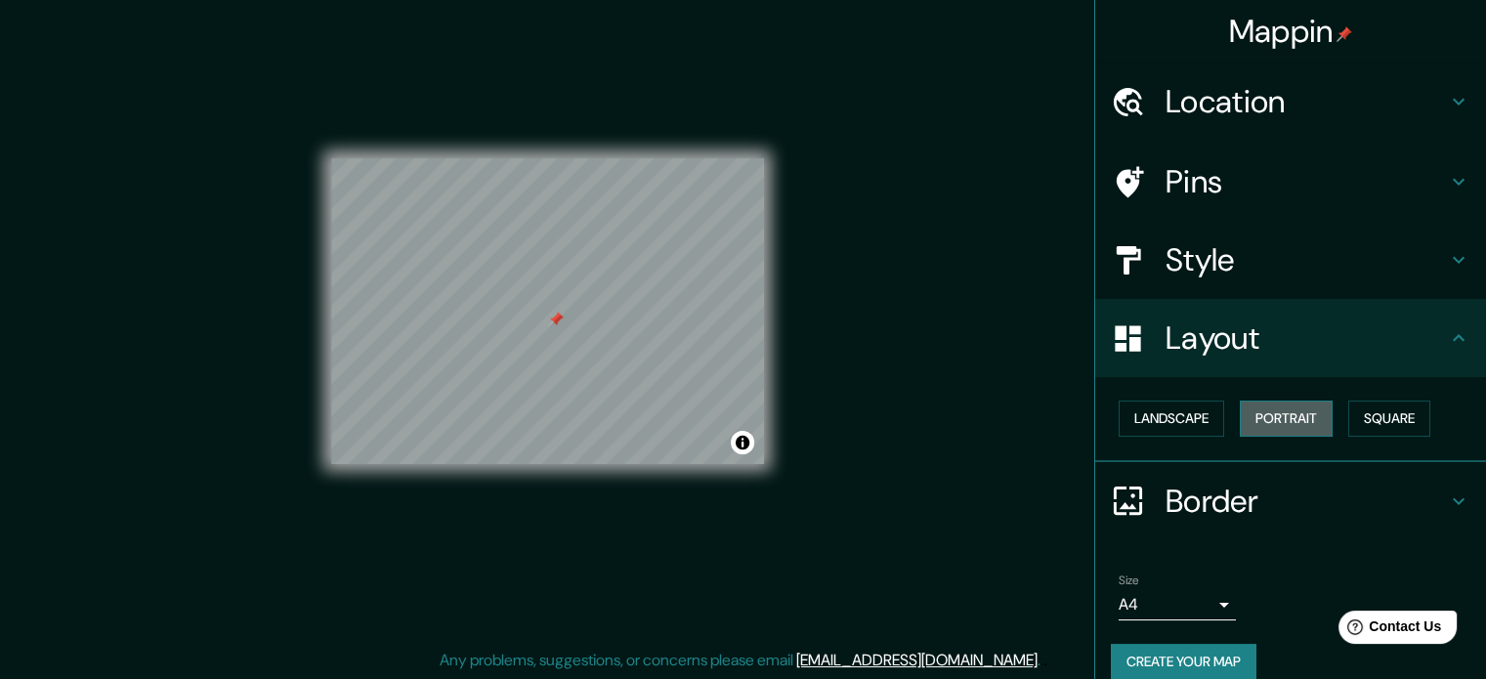
click at [1286, 423] on button "Portrait" at bounding box center [1286, 419] width 93 height 36
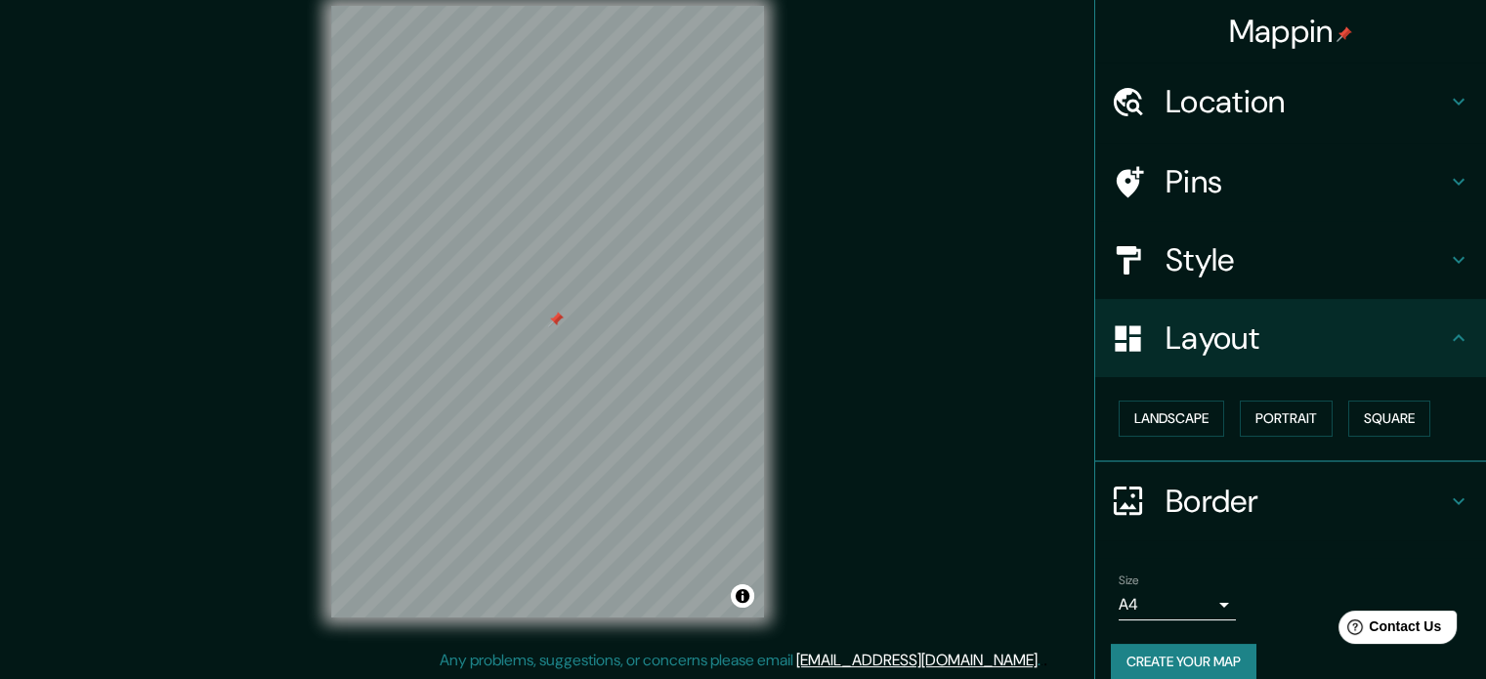
click at [1190, 240] on h4 "Style" at bounding box center [1306, 259] width 281 height 39
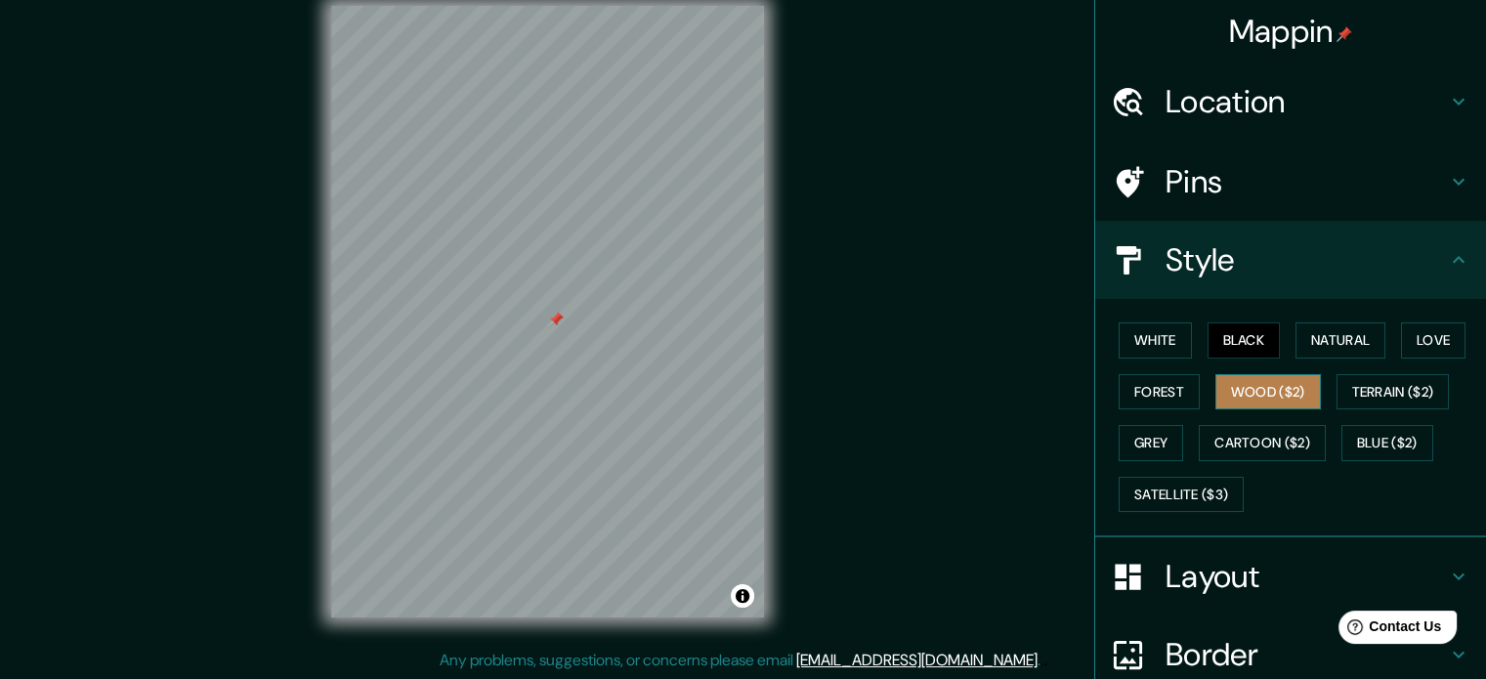
click at [1265, 386] on button "Wood ($2)" at bounding box center [1269, 392] width 106 height 36
click at [1359, 393] on button "Terrain ($2)" at bounding box center [1393, 392] width 113 height 36
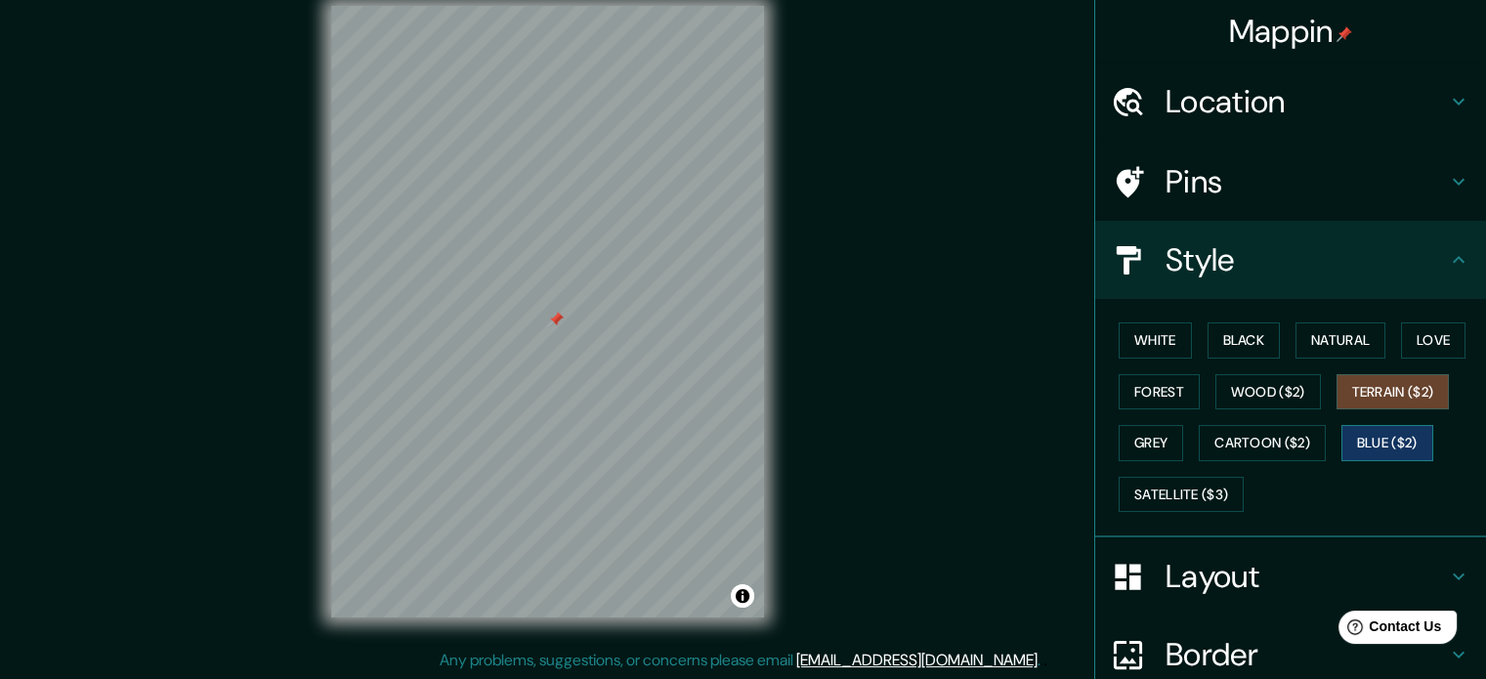
click at [1363, 446] on button "Blue ($2)" at bounding box center [1388, 443] width 92 height 36
click at [1299, 444] on button "Cartoon ($2)" at bounding box center [1262, 443] width 127 height 36
click at [1376, 454] on button "Blue ($2)" at bounding box center [1388, 443] width 92 height 36
click at [1399, 395] on button "Terrain ($2)" at bounding box center [1393, 392] width 113 height 36
click at [1278, 390] on button "Wood ($2)" at bounding box center [1269, 392] width 106 height 36
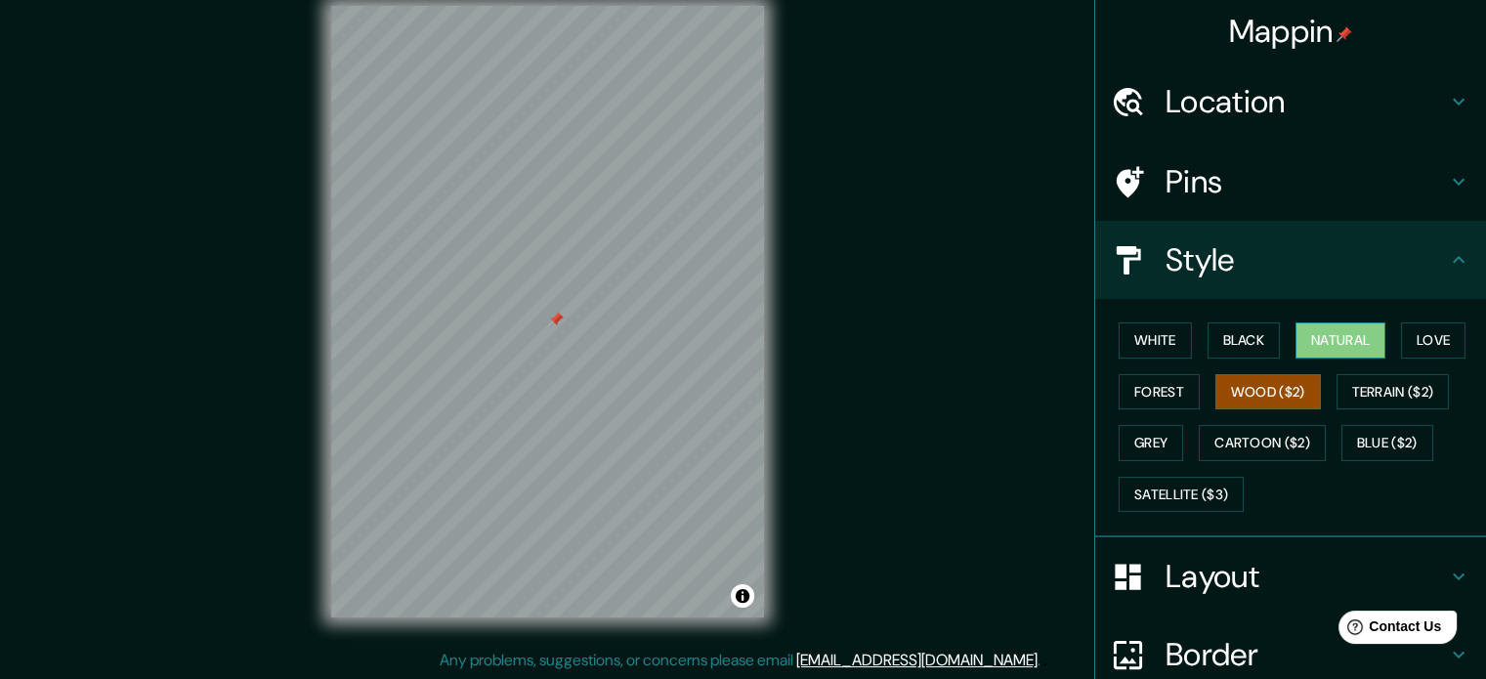
click at [1296, 345] on button "Natural" at bounding box center [1341, 341] width 90 height 36
click at [1230, 341] on button "Black" at bounding box center [1244, 341] width 73 height 36
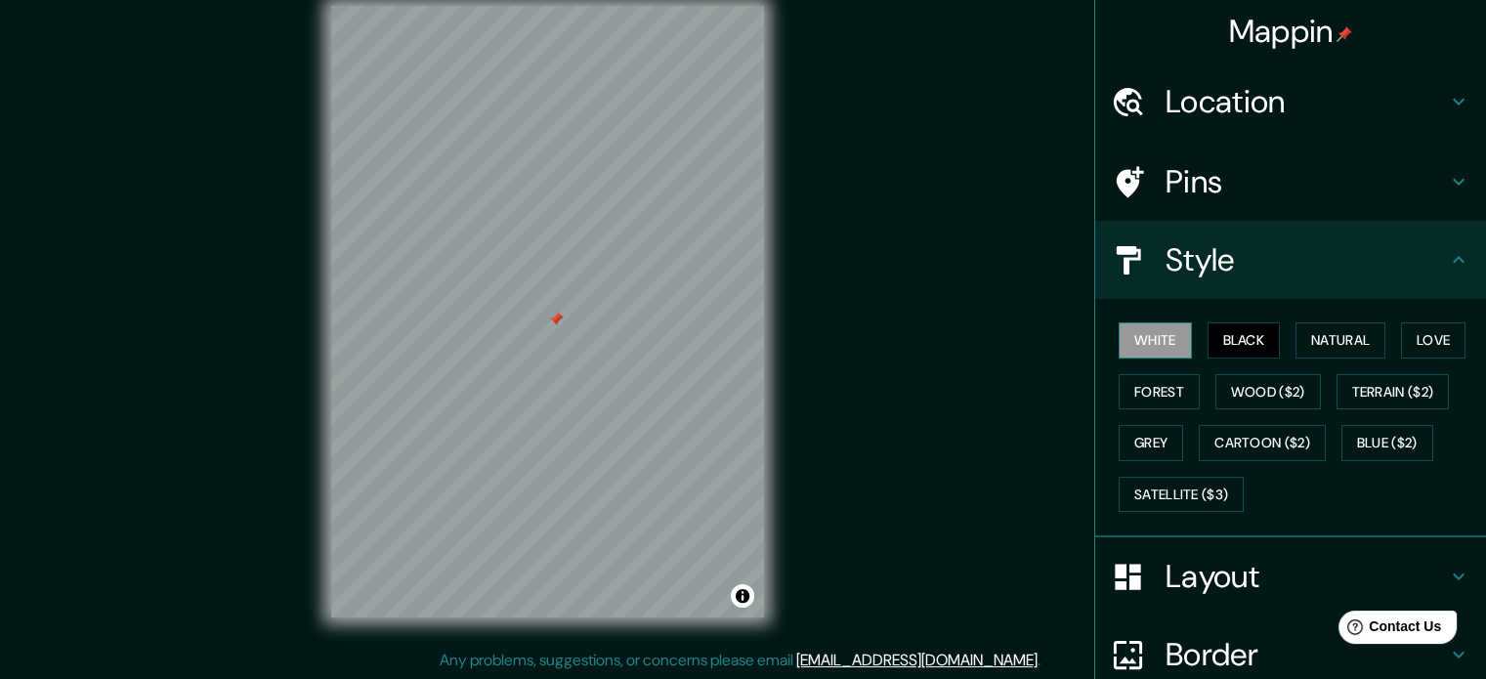
click at [1174, 341] on button "White" at bounding box center [1155, 341] width 73 height 36
click at [1141, 399] on button "Forest" at bounding box center [1159, 392] width 81 height 36
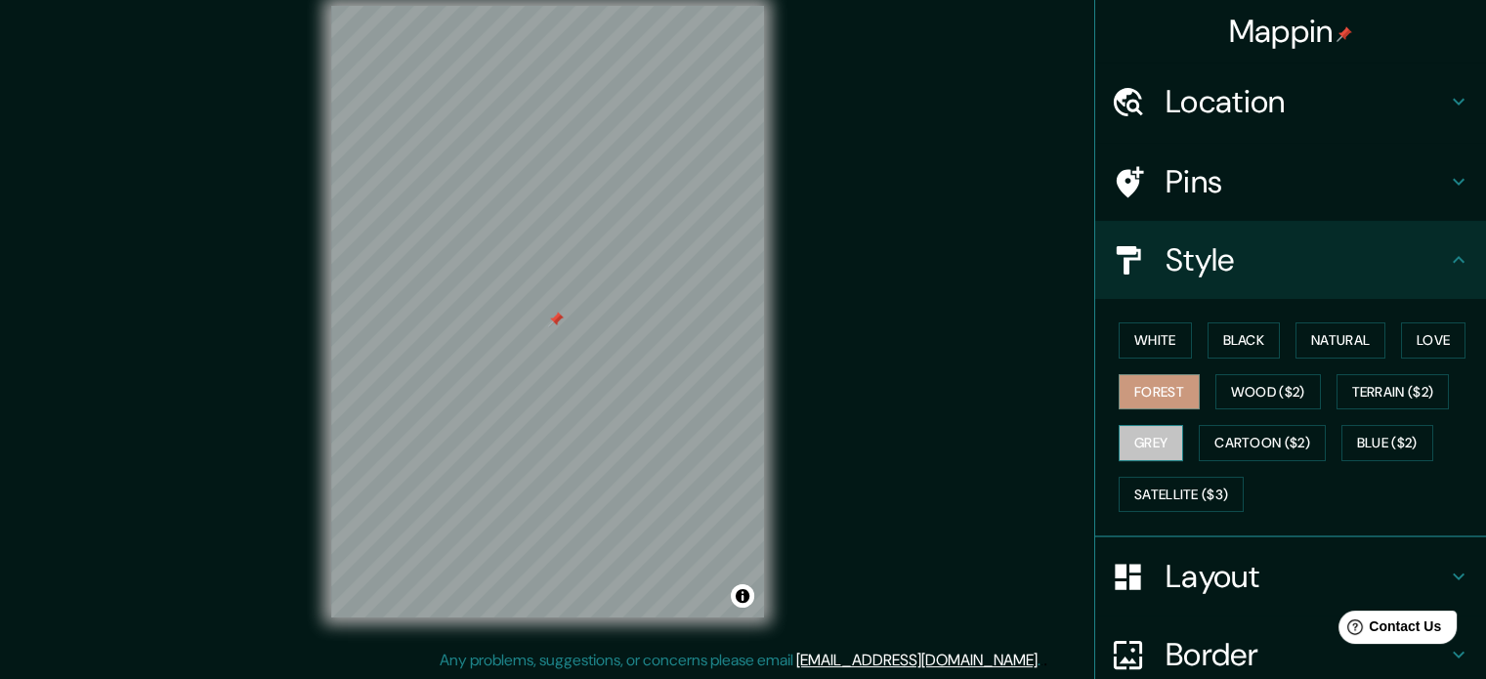
click at [1126, 426] on button "Grey" at bounding box center [1151, 443] width 65 height 36
click at [1132, 377] on button "Forest" at bounding box center [1159, 392] width 81 height 36
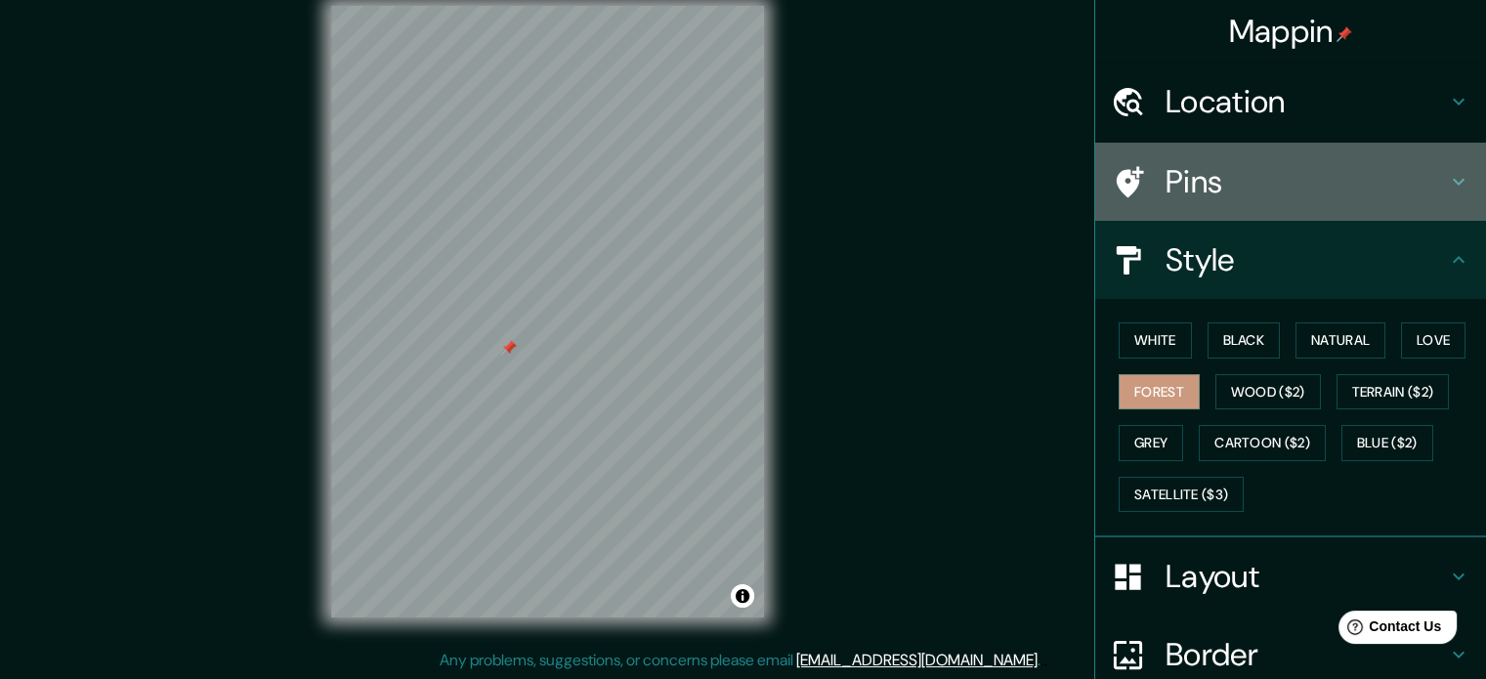
click at [1233, 192] on h4 "Pins" at bounding box center [1306, 181] width 281 height 39
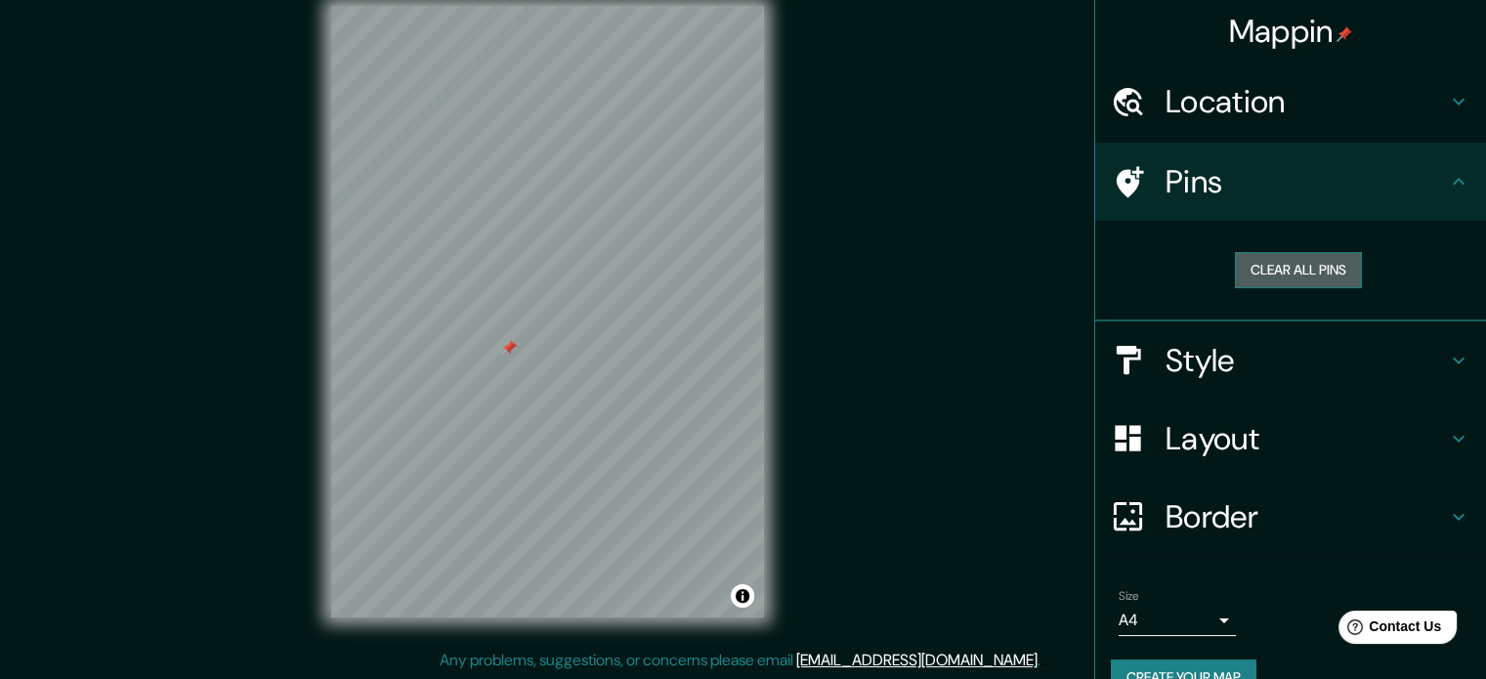
click at [1267, 278] on button "Clear all pins" at bounding box center [1298, 270] width 127 height 36
click at [1249, 105] on h4 "Location" at bounding box center [1306, 101] width 281 height 39
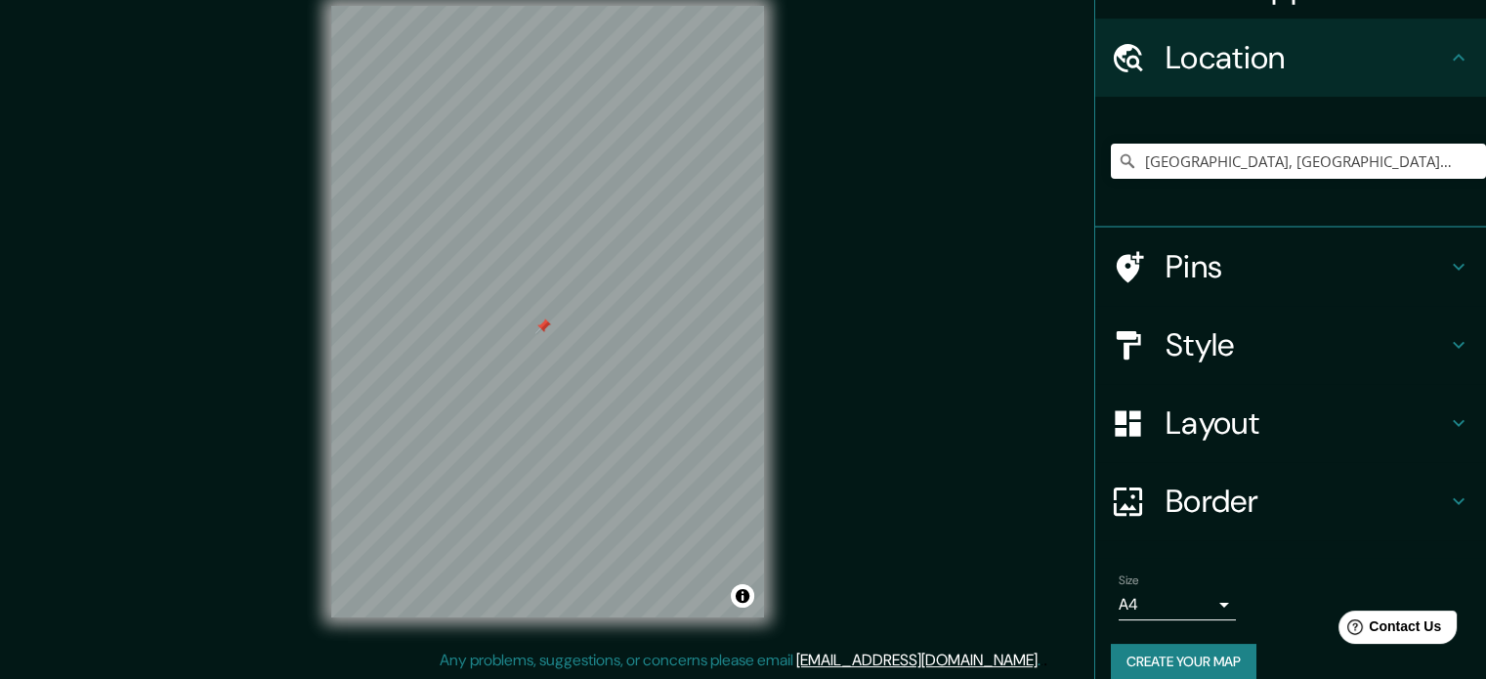
scroll to position [66, 0]
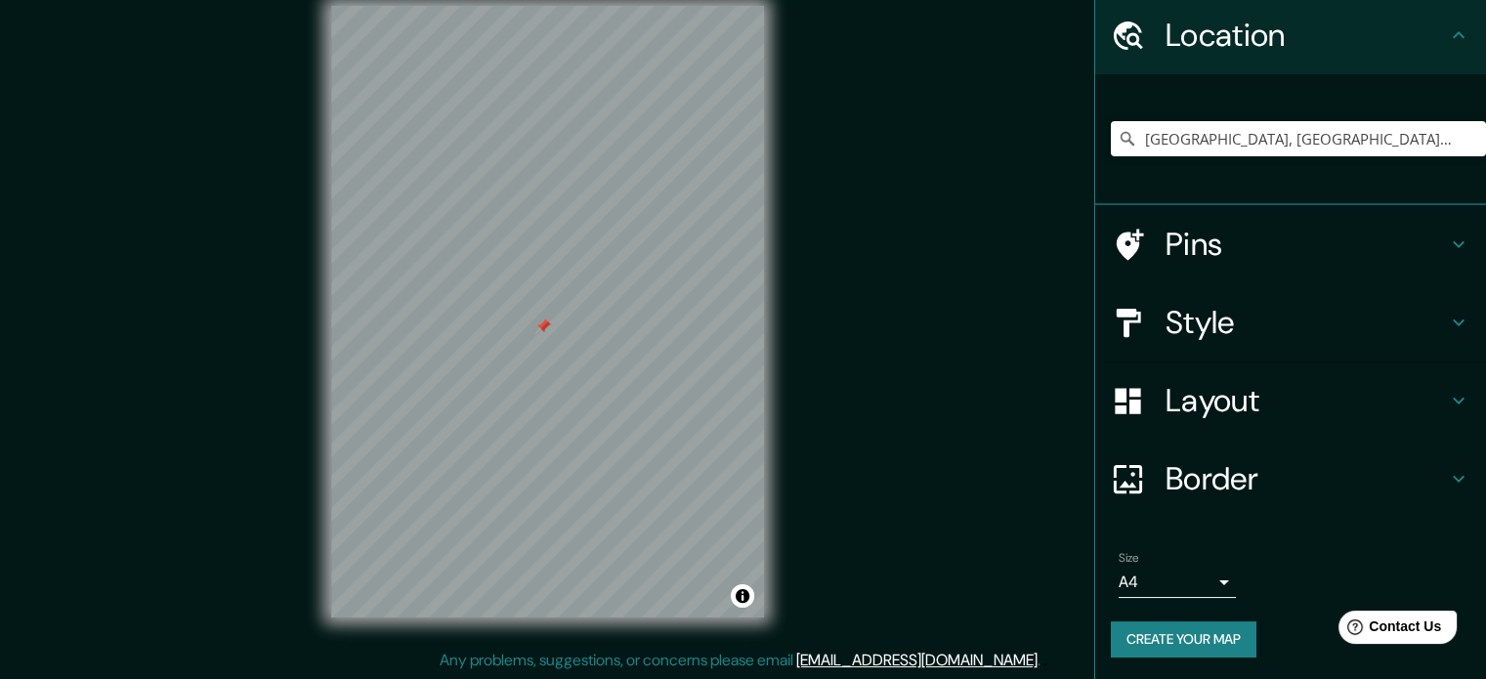
click at [1227, 329] on h4 "Style" at bounding box center [1306, 322] width 281 height 39
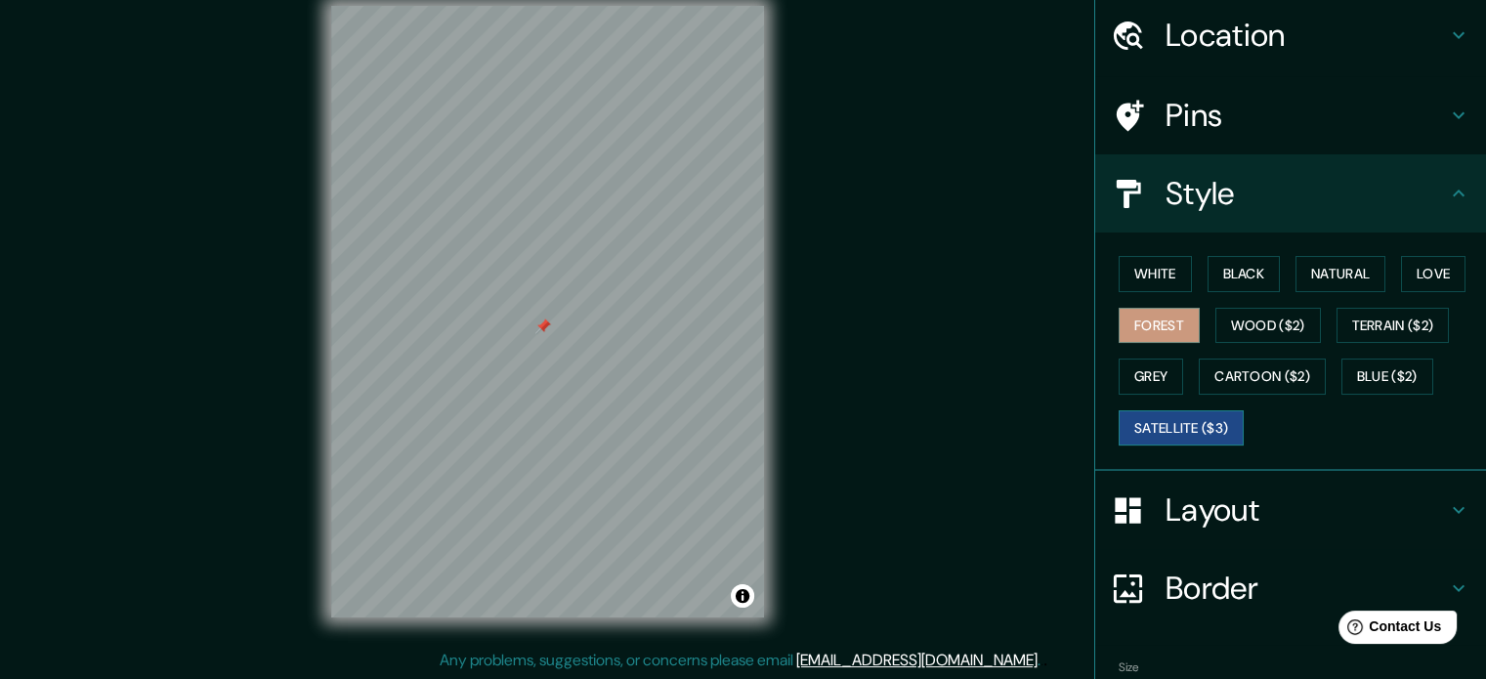
click at [1200, 418] on button "Satellite ($3)" at bounding box center [1181, 428] width 125 height 36
click at [858, 394] on div "Mappin Location [GEOGRAPHIC_DATA], [GEOGRAPHIC_DATA], [GEOGRAPHIC_DATA] [GEOGRA…" at bounding box center [743, 328] width 1486 height 706
click at [1153, 304] on div "White Black Natural Love Forest Wood ($2) Terrain ($2) Grey Cartoon ($2) Blue (…" at bounding box center [1298, 350] width 375 height 205
click at [1153, 314] on button "Forest" at bounding box center [1159, 326] width 81 height 36
click at [1246, 292] on div "White Black Natural Love Forest Wood ($2) Terrain ($2) Grey Cartoon ($2) Blue (…" at bounding box center [1298, 350] width 375 height 205
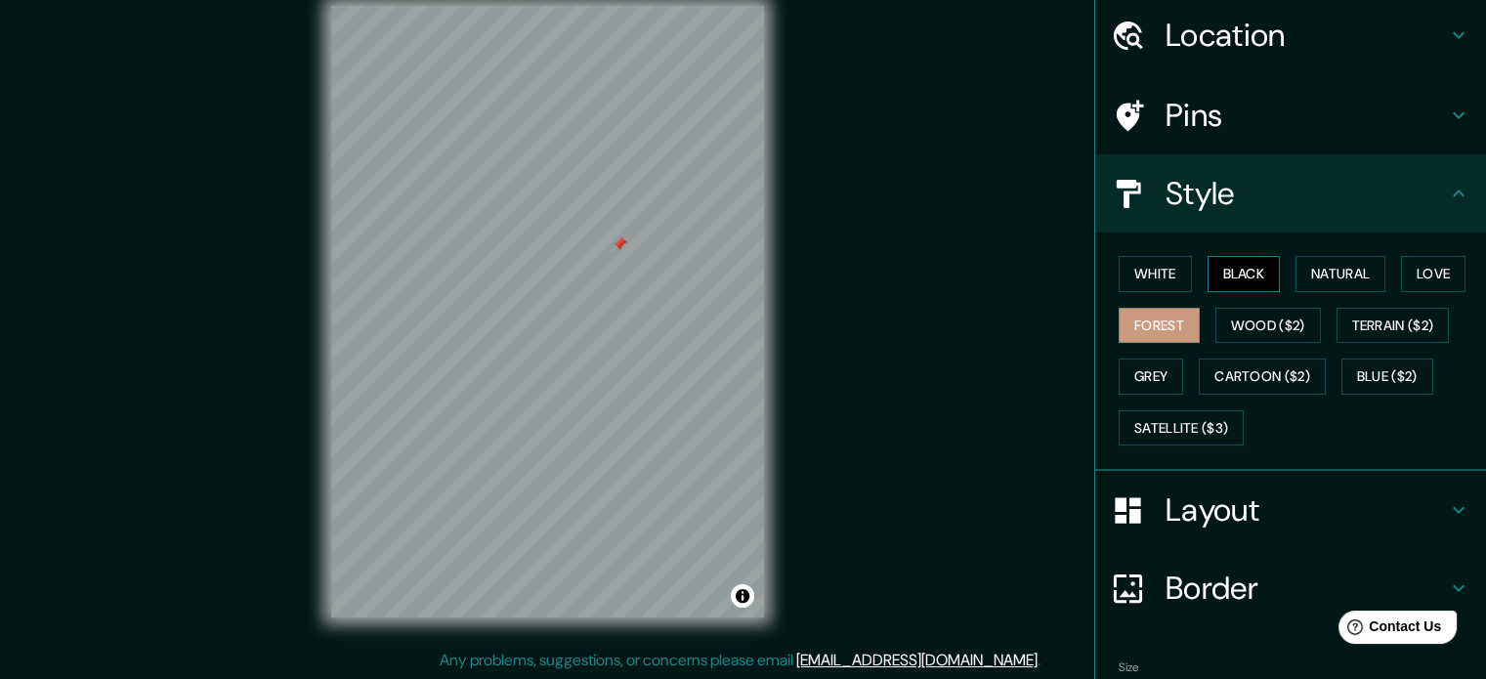
click at [1244, 283] on button "Black" at bounding box center [1244, 274] width 73 height 36
click at [1153, 280] on button "White" at bounding box center [1155, 274] width 73 height 36
click at [1238, 267] on button "Black" at bounding box center [1244, 274] width 73 height 36
click at [1234, 267] on button "Black" at bounding box center [1244, 274] width 73 height 36
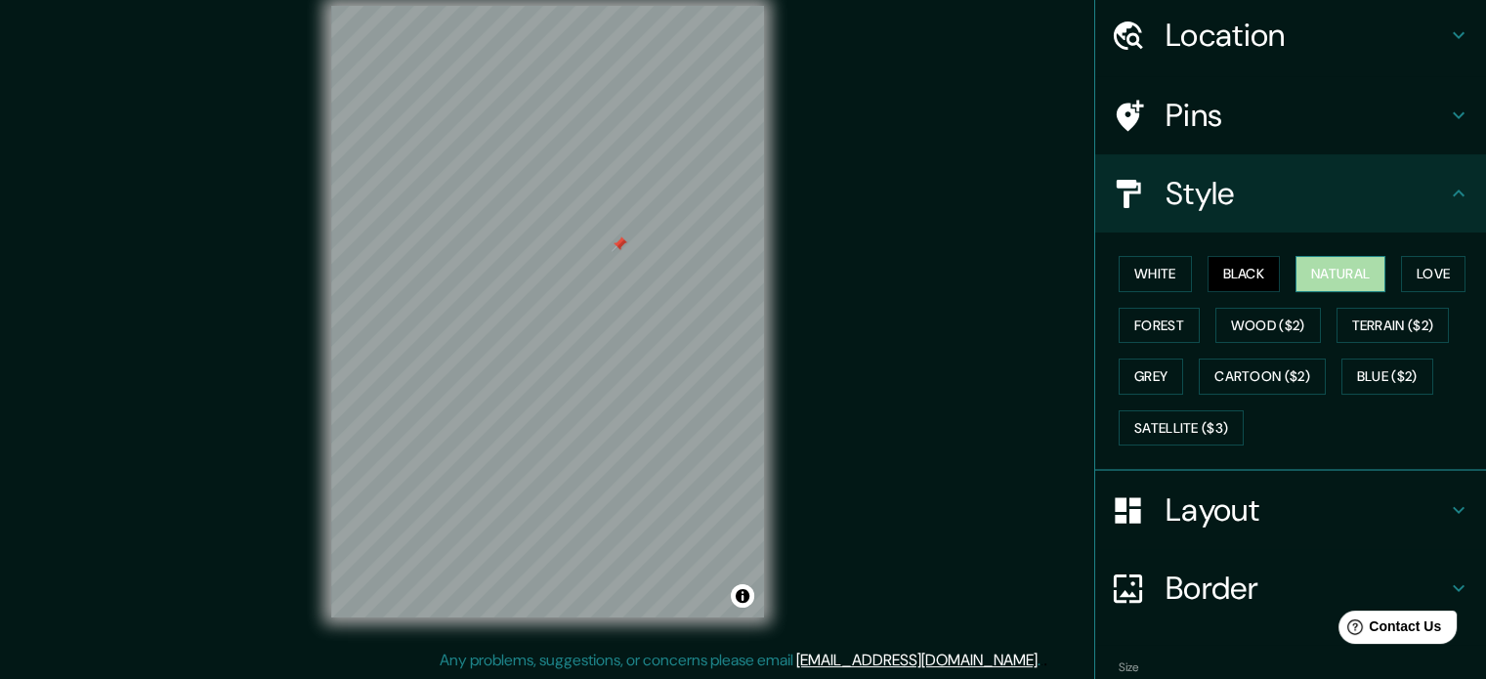
click at [1296, 287] on button "Natural" at bounding box center [1341, 274] width 90 height 36
click at [1435, 271] on button "Love" at bounding box center [1433, 274] width 65 height 36
click at [1380, 271] on div "White Black Natural Love Forest Wood ($2) Terrain ($2) Grey Cartoon ($2) Blue (…" at bounding box center [1298, 350] width 375 height 205
click at [1377, 271] on div "White Black Natural Love Forest Wood ($2) Terrain ($2) Grey Cartoon ($2) Blue (…" at bounding box center [1298, 350] width 375 height 205
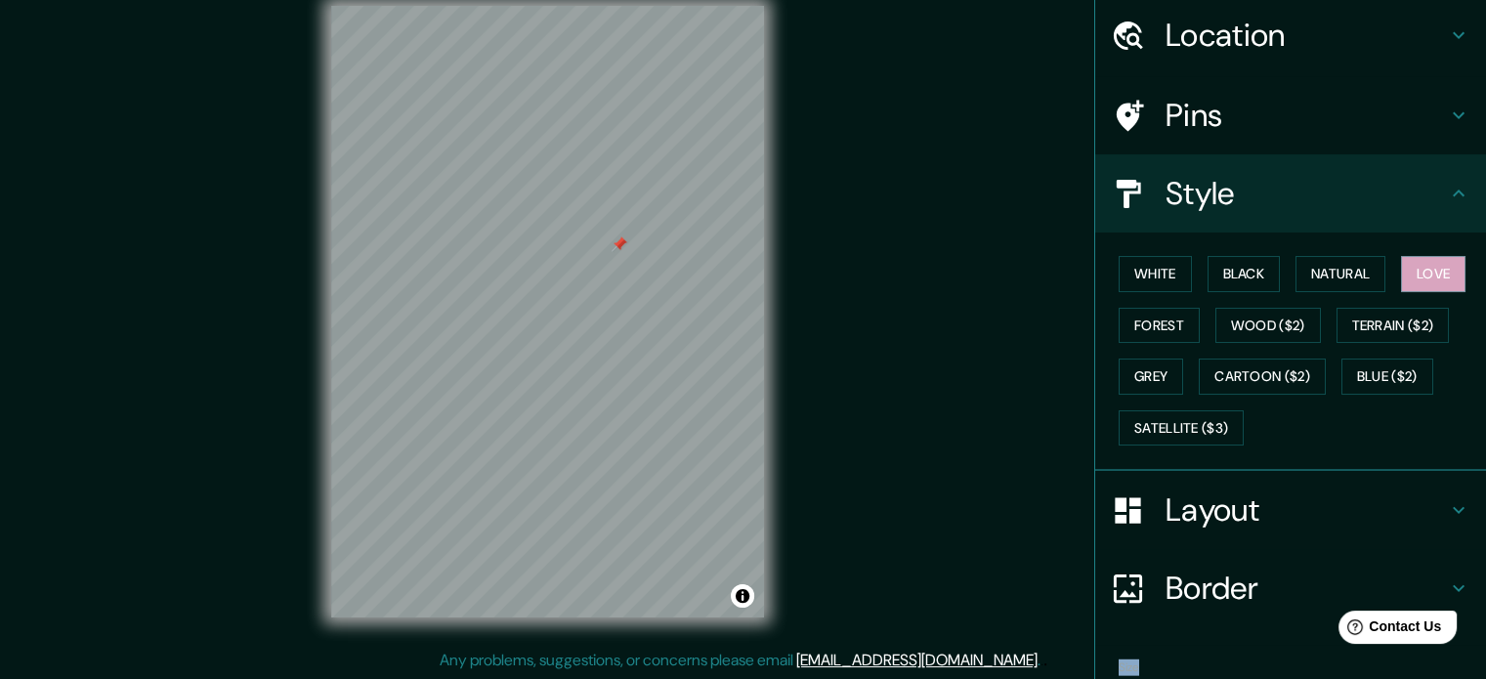
click at [1377, 271] on div "White Black Natural Love Forest Wood ($2) Terrain ($2) Grey Cartoon ($2) Blue (…" at bounding box center [1298, 350] width 375 height 205
click at [1354, 271] on button "Natural" at bounding box center [1341, 274] width 90 height 36
click at [1220, 257] on button "Black" at bounding box center [1244, 274] width 73 height 36
click at [1138, 289] on button "White" at bounding box center [1155, 274] width 73 height 36
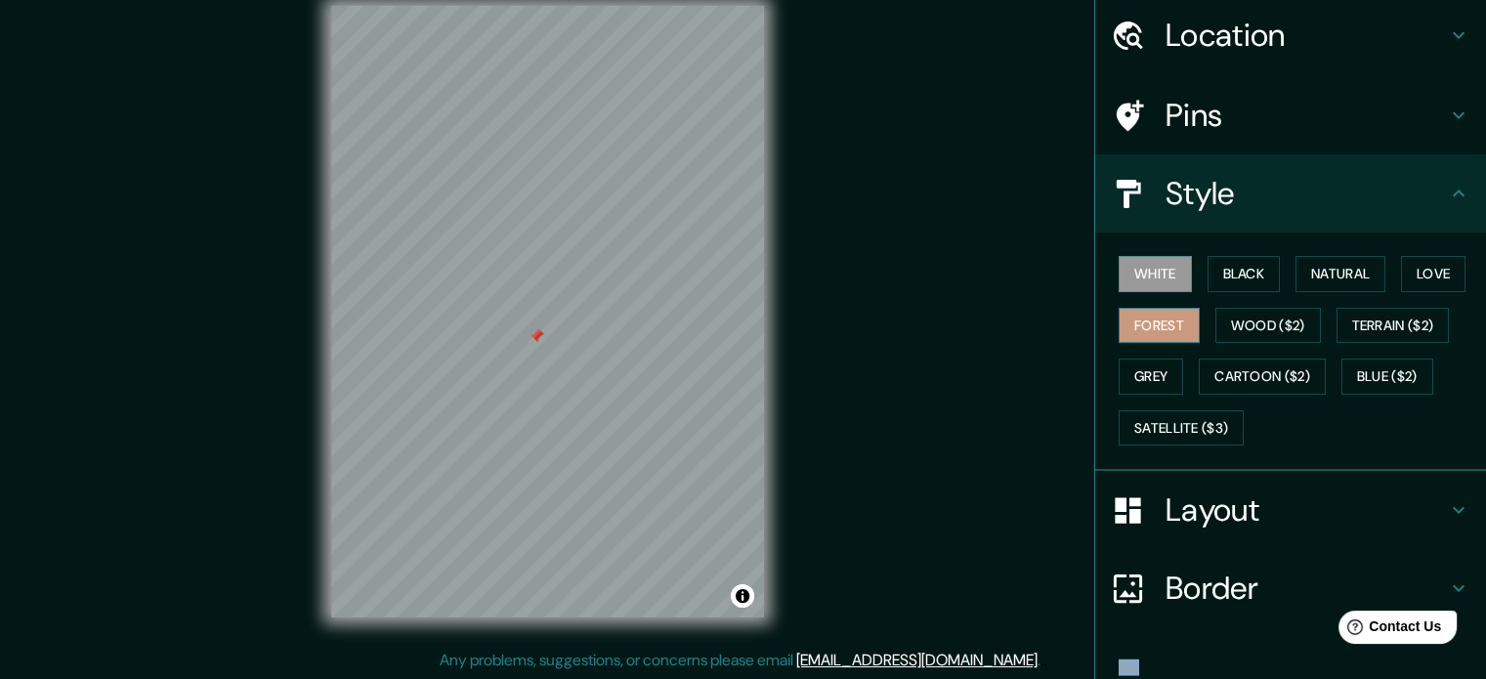
click at [1135, 323] on button "Forest" at bounding box center [1159, 326] width 81 height 36
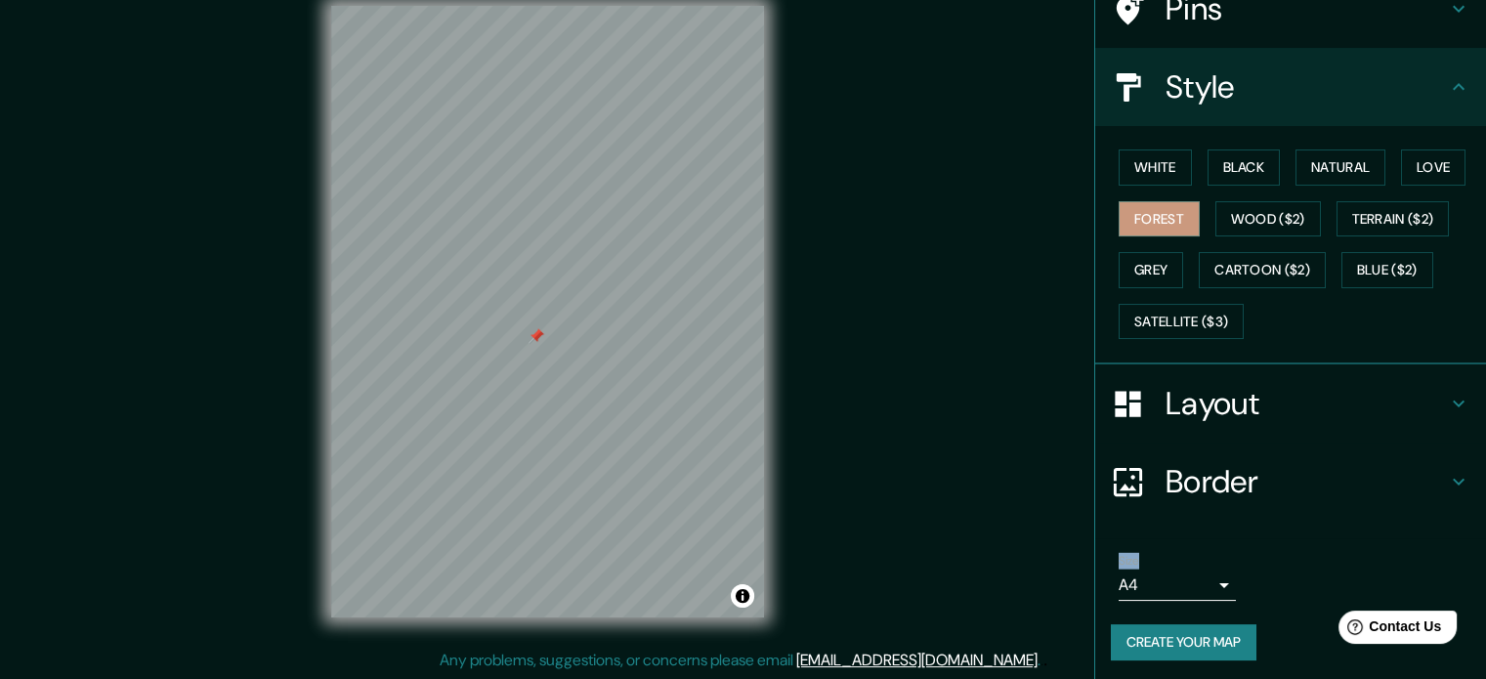
scroll to position [174, 0]
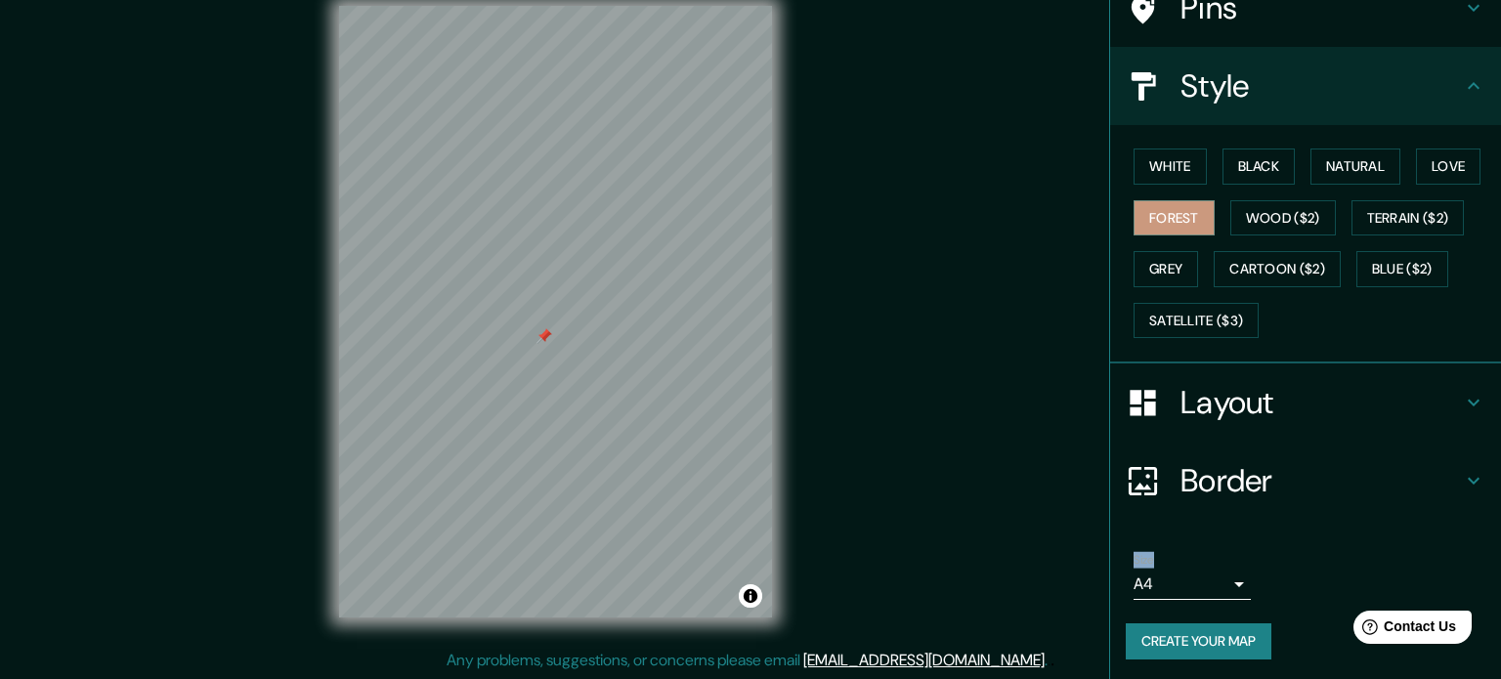
click at [1163, 591] on body "Mappin Location [GEOGRAPHIC_DATA], [GEOGRAPHIC_DATA], [GEOGRAPHIC_DATA] [GEOGRA…" at bounding box center [750, 314] width 1501 height 679
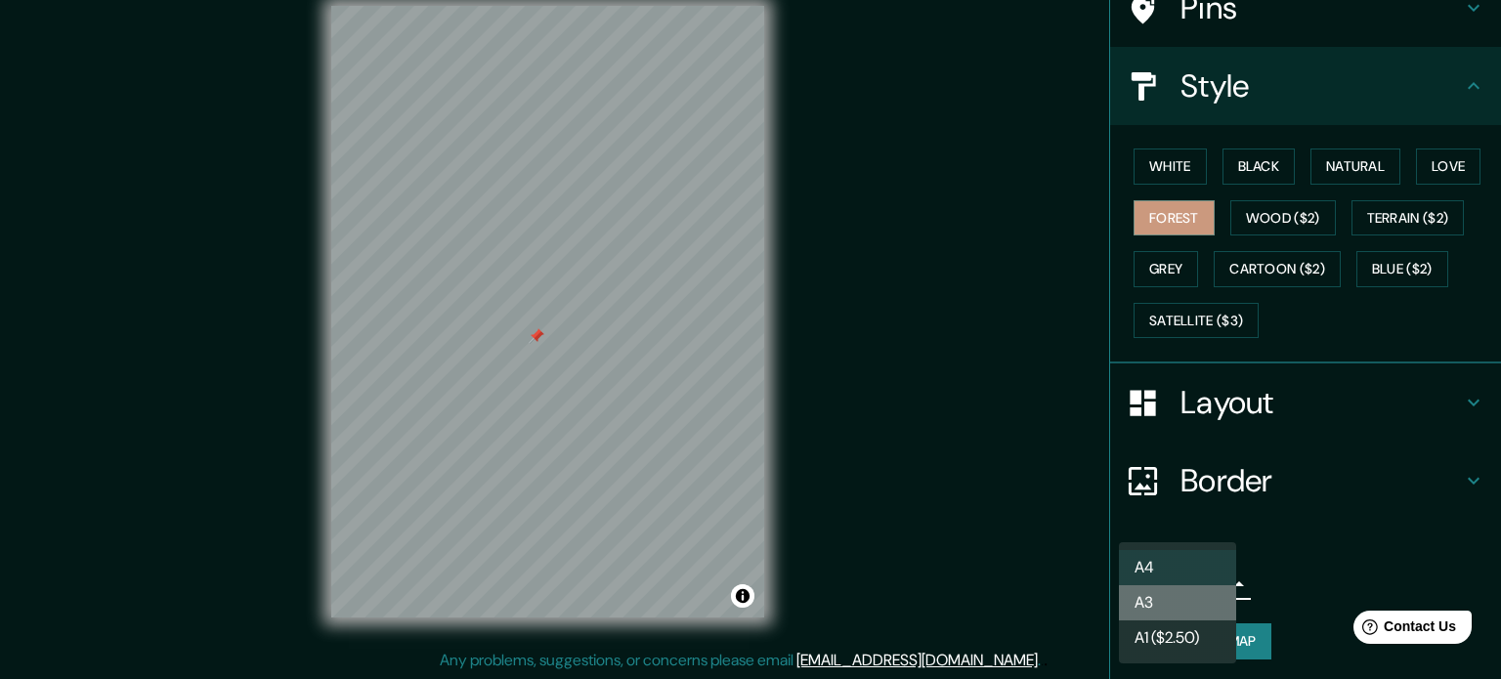
click at [1162, 588] on li "A3" at bounding box center [1177, 602] width 117 height 35
type input "a4"
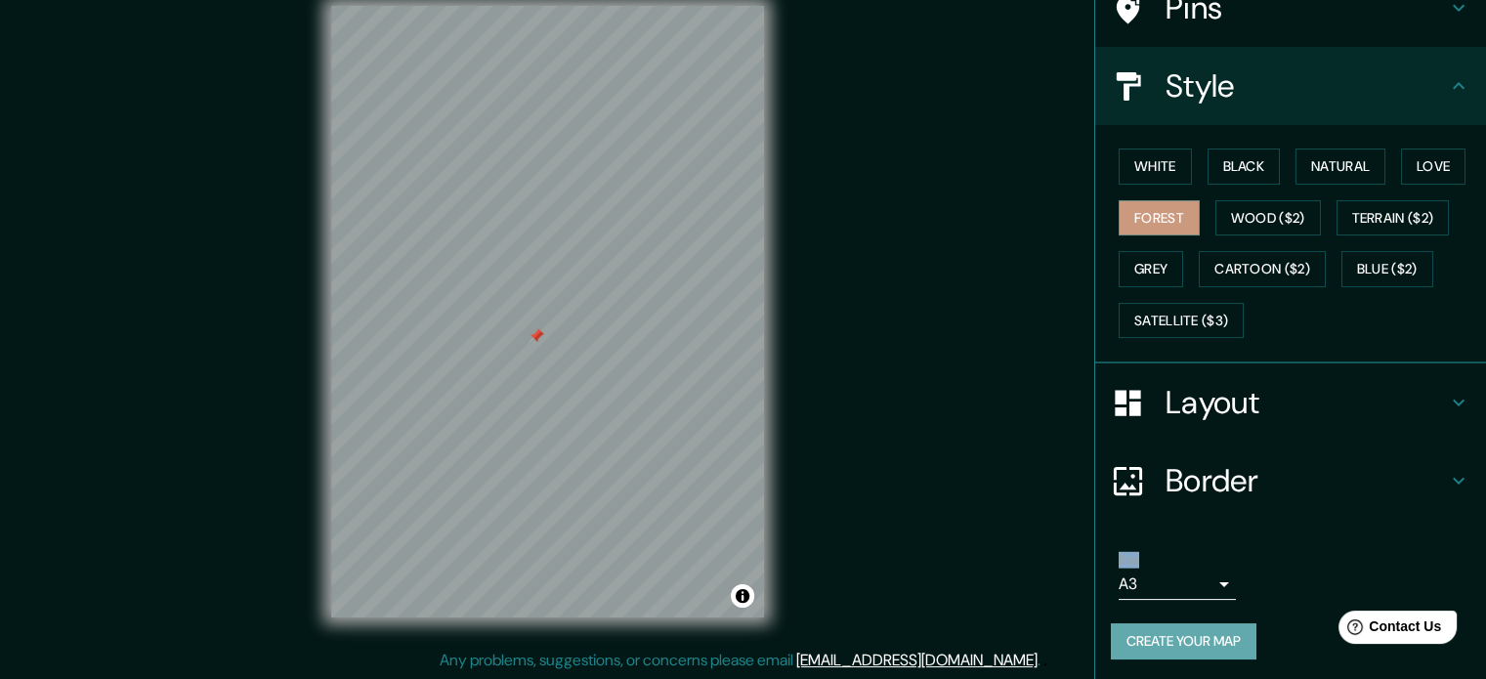
click at [1194, 648] on button "Create your map" at bounding box center [1184, 642] width 146 height 36
click at [746, 597] on button "Toggle attribution" at bounding box center [742, 595] width 23 height 23
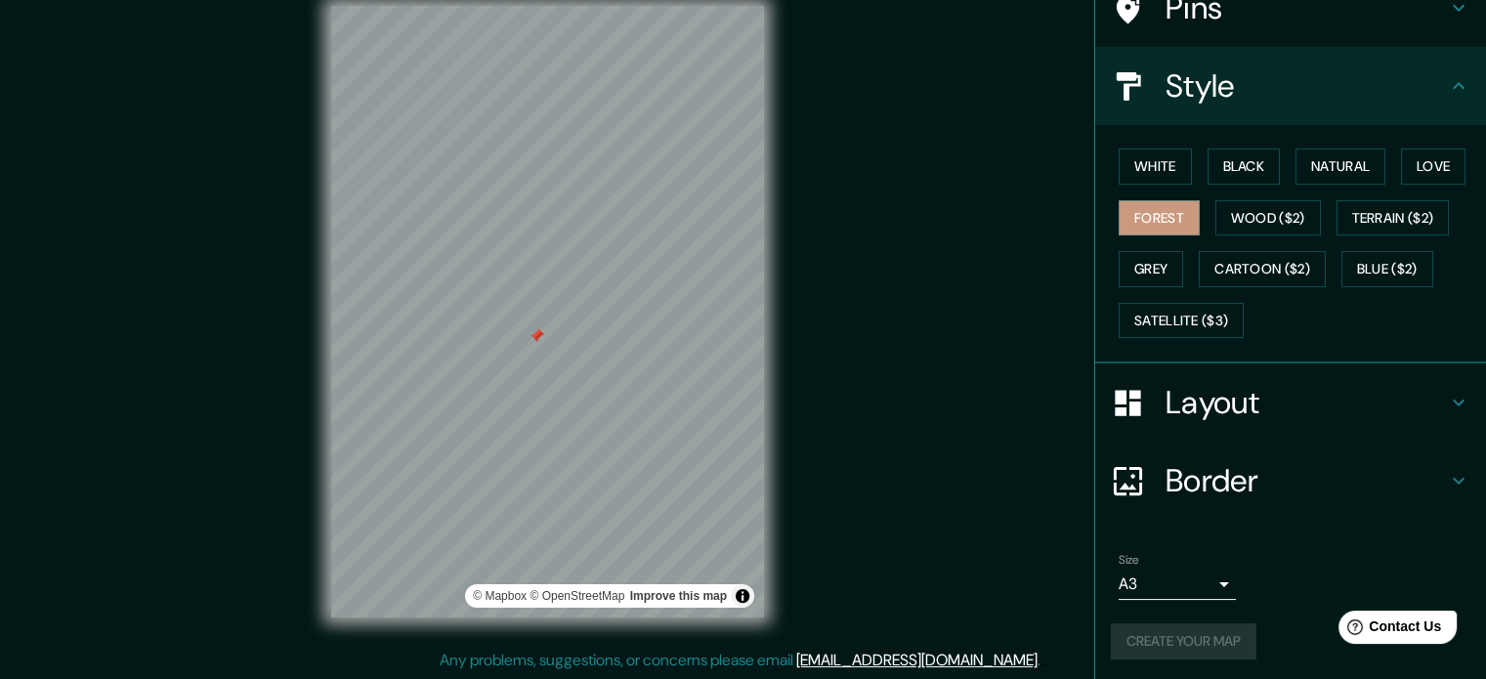
click at [824, 538] on div "Mappin Location [GEOGRAPHIC_DATA], [GEOGRAPHIC_DATA], [GEOGRAPHIC_DATA] [GEOGRA…" at bounding box center [743, 328] width 1486 height 706
click at [749, 600] on button "Toggle attribution" at bounding box center [742, 595] width 23 height 23
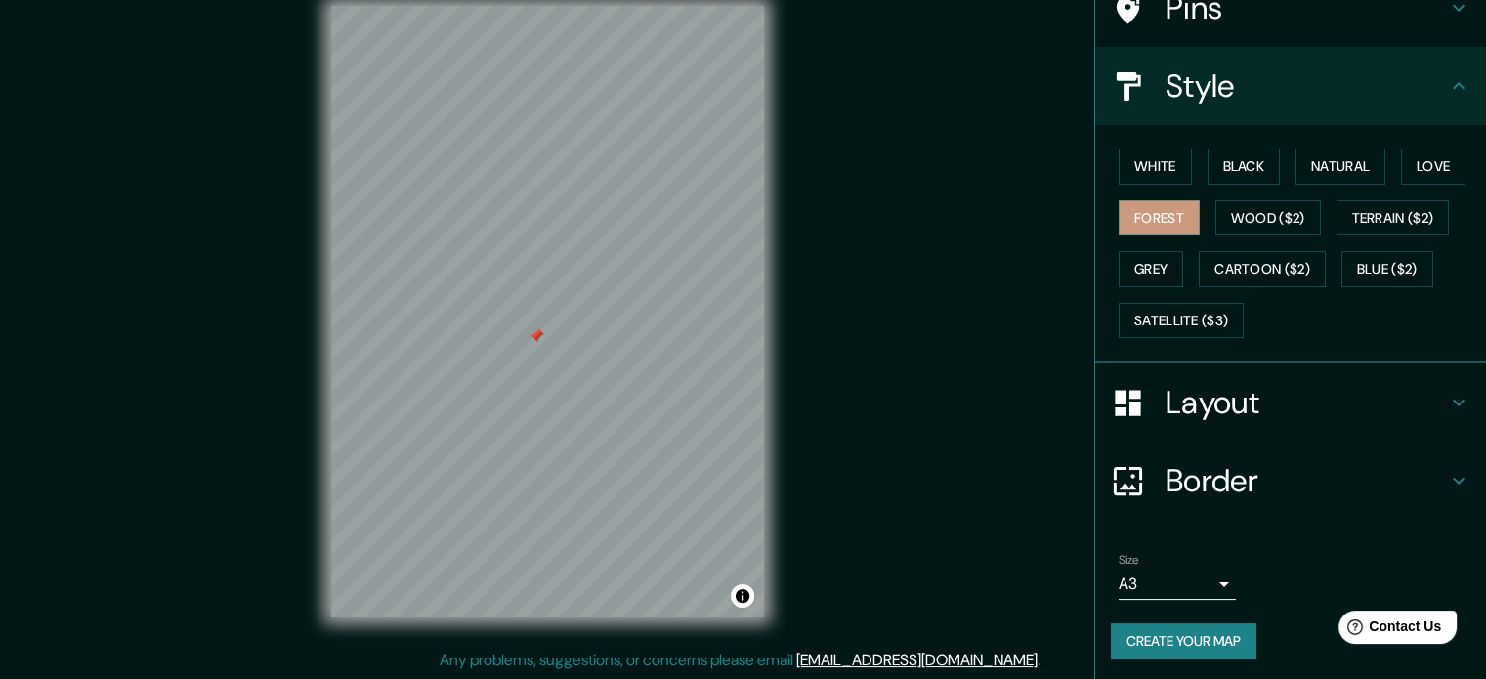
click at [1192, 627] on button "Create your map" at bounding box center [1184, 642] width 146 height 36
